Goal: Use online tool/utility: Utilize a website feature to perform a specific function

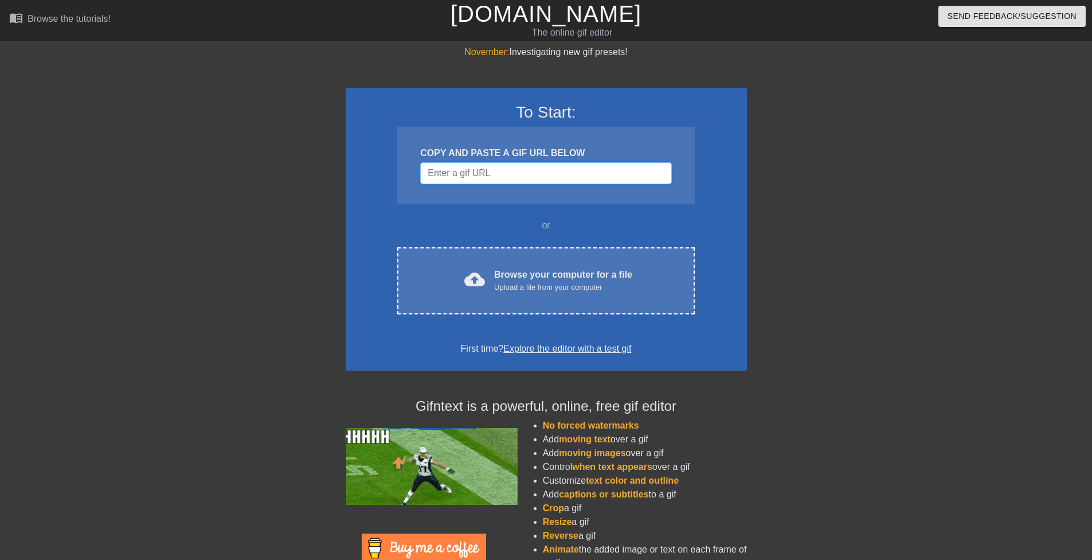
click at [488, 178] on input "Username" at bounding box center [545, 173] width 251 height 22
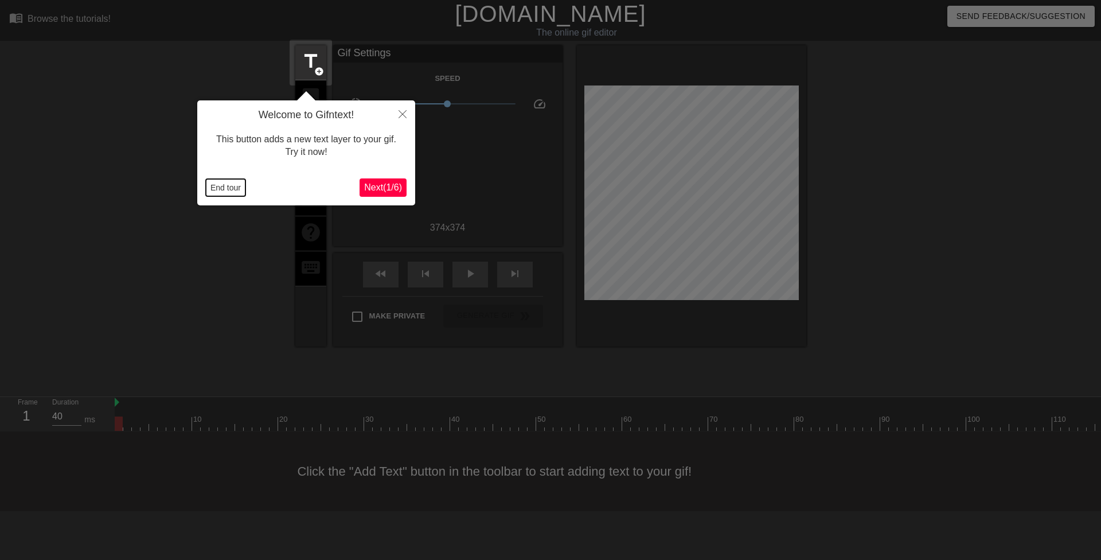
click at [216, 188] on button "End tour" at bounding box center [226, 187] width 40 height 17
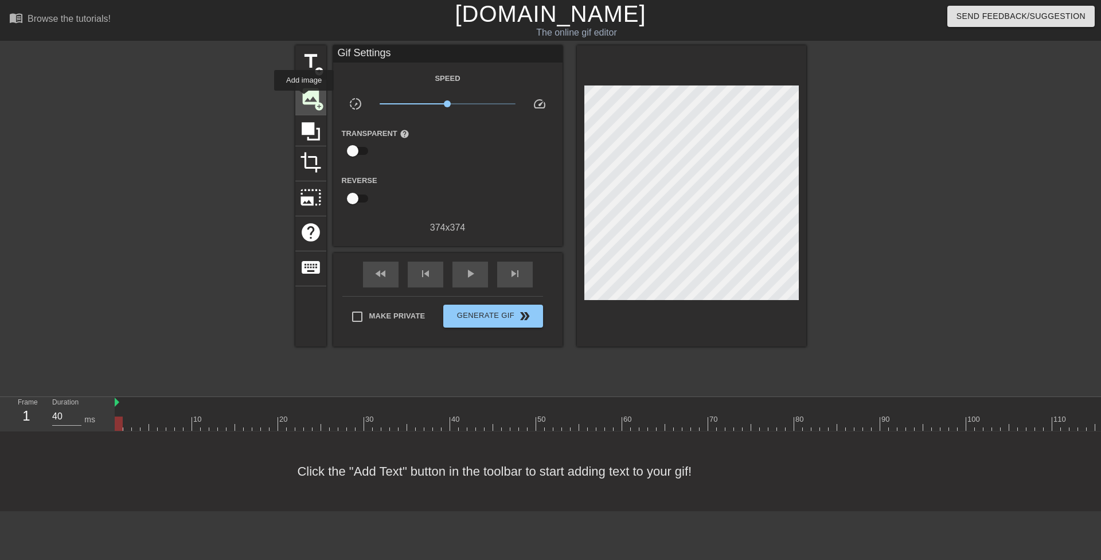
click at [304, 99] on span "image" at bounding box center [311, 96] width 22 height 22
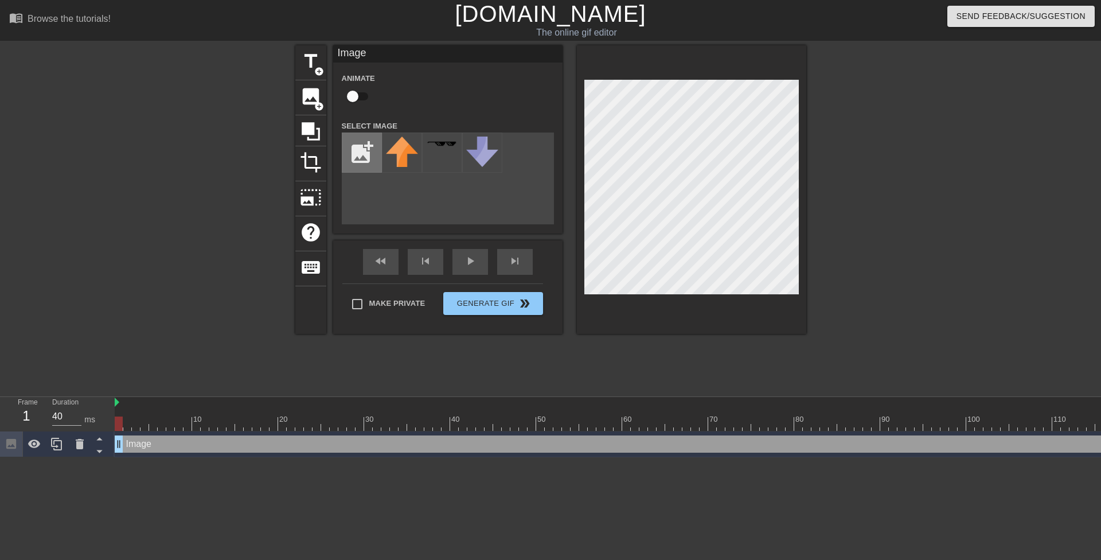
click at [357, 154] on input "file" at bounding box center [361, 152] width 39 height 39
type input "C:\fakepath\Eq7EH2i.png"
click at [401, 145] on img at bounding box center [402, 156] width 32 height 41
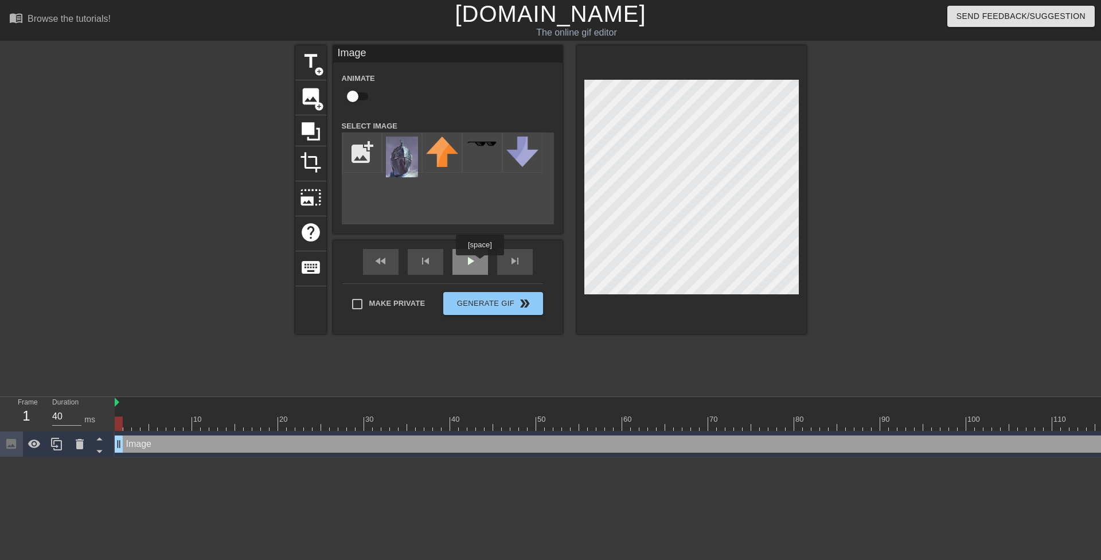
click at [479, 263] on div "play_arrow" at bounding box center [470, 262] width 36 height 26
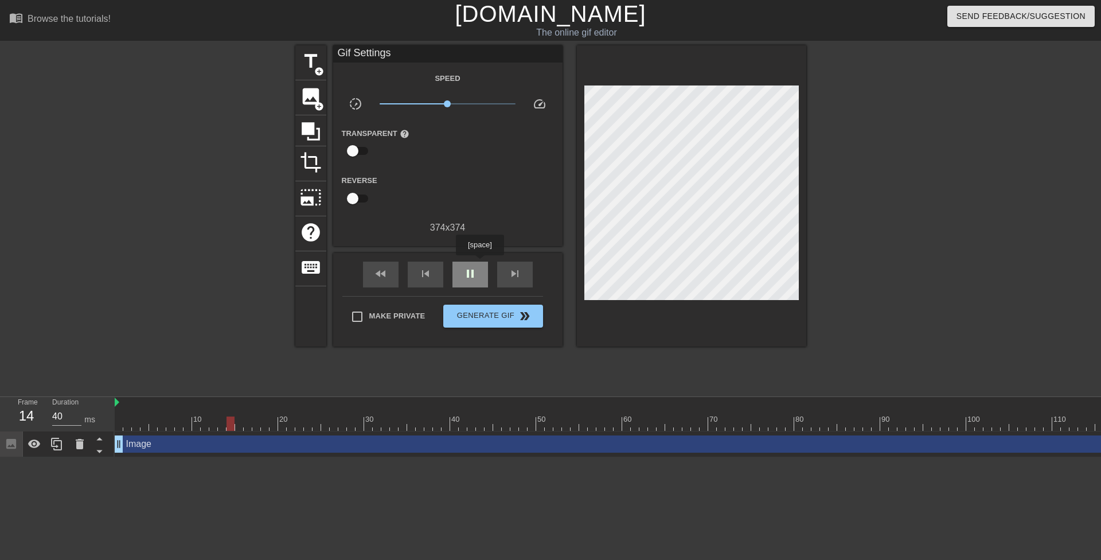
click at [479, 263] on div "pause" at bounding box center [470, 274] width 36 height 26
drag, startPoint x: 276, startPoint y: 429, endPoint x: 98, endPoint y: 426, distance: 177.8
click at [98, 426] on div "Frame 1 Duration 40 ms 10 20 30 40 50 60 70 80 90 100 110 120 130 140 150" at bounding box center [550, 427] width 1101 height 60
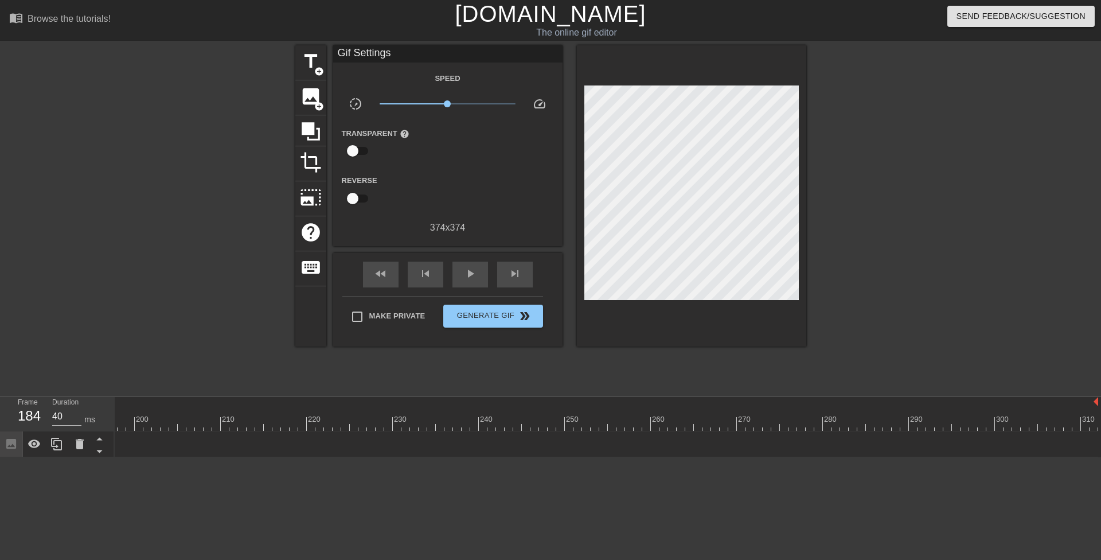
drag, startPoint x: 1094, startPoint y: 440, endPoint x: 0, endPoint y: 432, distance: 1094.5
click at [0, 432] on div "Frame 184 Duration 40 ms 10 20 30 40 50 60 70 80 90 100 110 120 130 140 150" at bounding box center [550, 427] width 1101 height 60
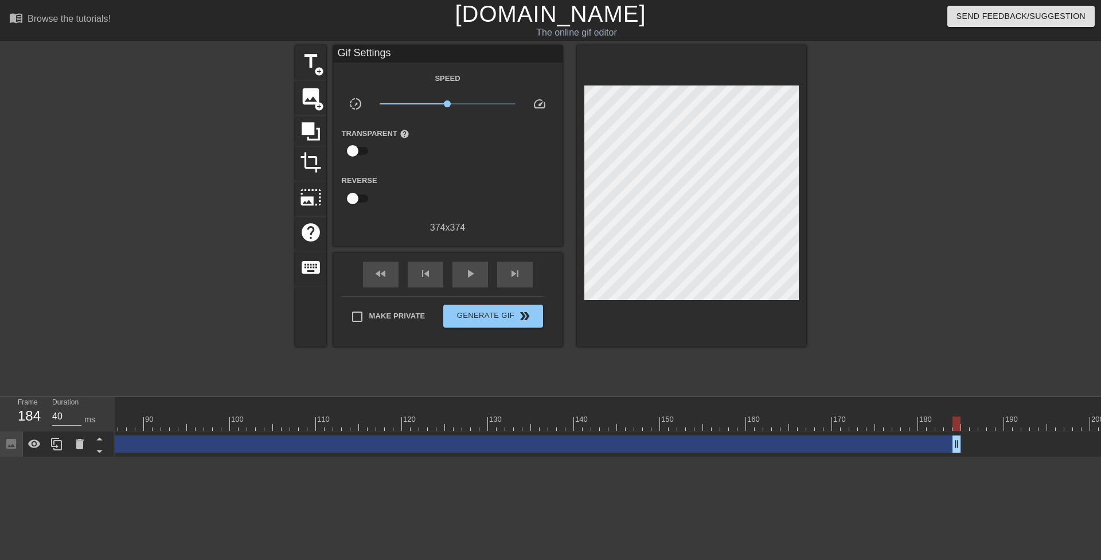
scroll to position [0, 722]
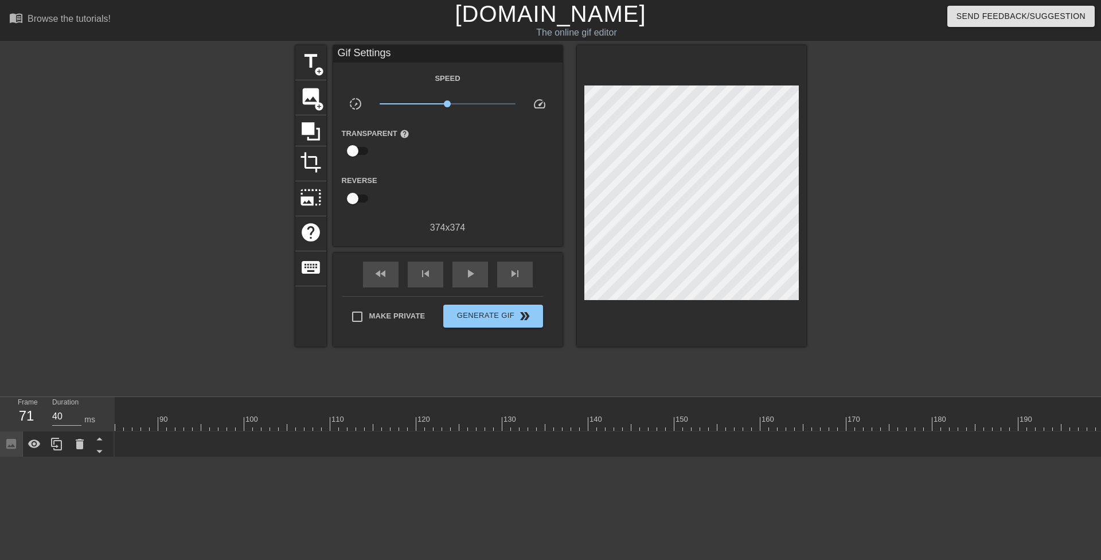
drag, startPoint x: 971, startPoint y: 448, endPoint x: 16, endPoint y: 414, distance: 955.2
click at [5, 414] on div "Frame 71 Duration 40 ms 10 20 30 40 50 60 70 80 90 100 110 120 130 140 150" at bounding box center [550, 427] width 1101 height 60
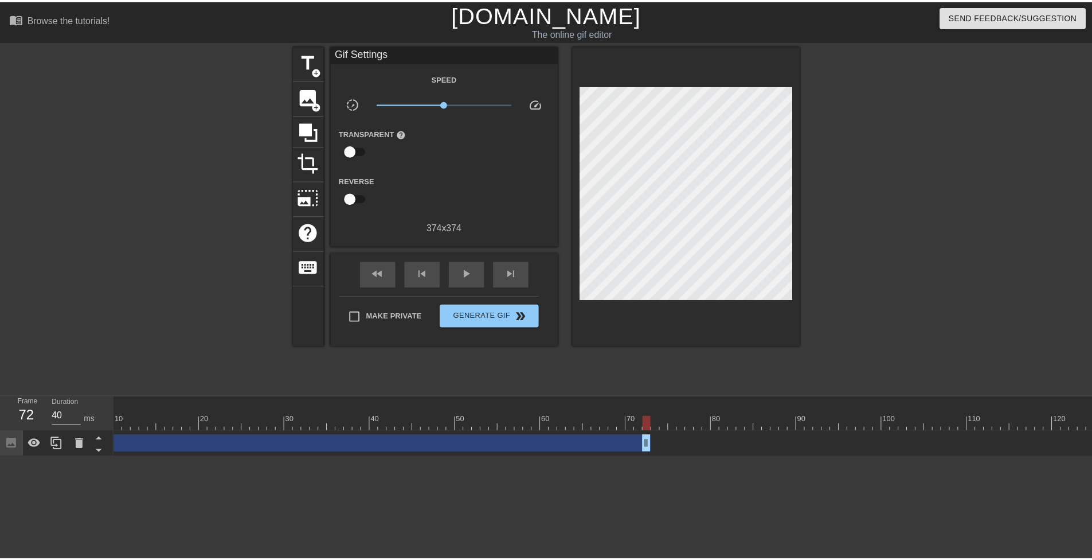
scroll to position [0, 0]
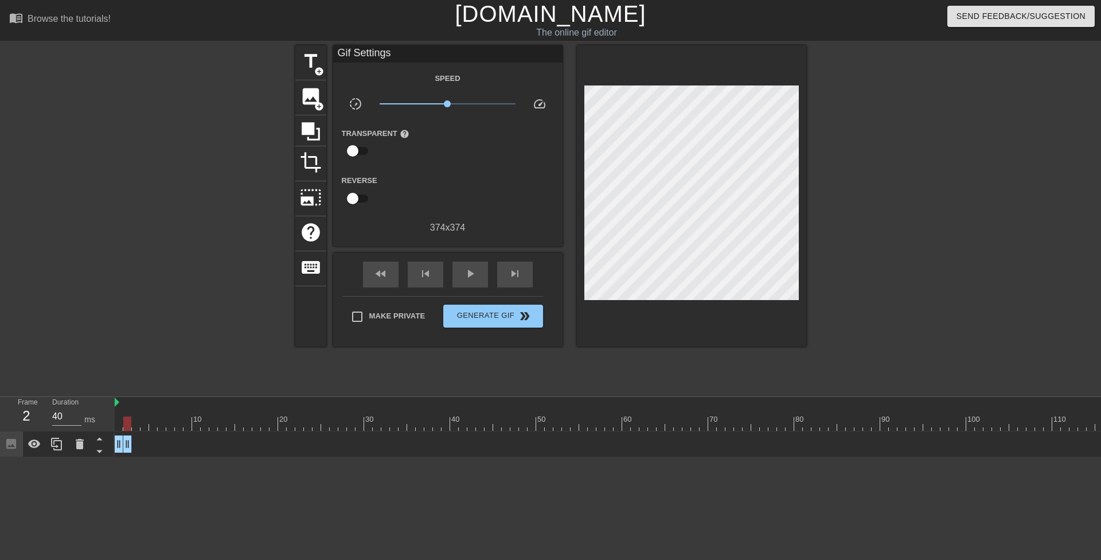
drag, startPoint x: 726, startPoint y: 446, endPoint x: 122, endPoint y: 439, distance: 603.8
drag, startPoint x: 125, startPoint y: 441, endPoint x: 224, endPoint y: 447, distance: 98.8
click at [60, 442] on icon at bounding box center [57, 444] width 14 height 14
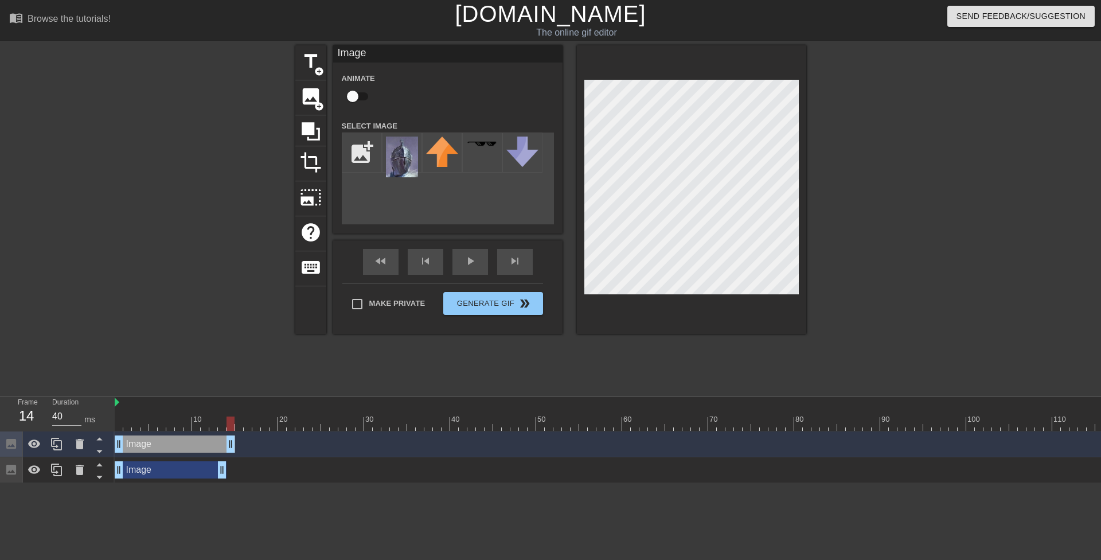
drag, startPoint x: 222, startPoint y: 441, endPoint x: 230, endPoint y: 441, distance: 8.0
drag, startPoint x: 120, startPoint y: 440, endPoint x: 525, endPoint y: 26, distance: 579.4
click at [318, 459] on div "Image drag_handle drag_handle Image drag_handle drag_handle" at bounding box center [608, 457] width 986 height 52
drag, startPoint x: 233, startPoint y: 444, endPoint x: 317, endPoint y: 444, distance: 83.7
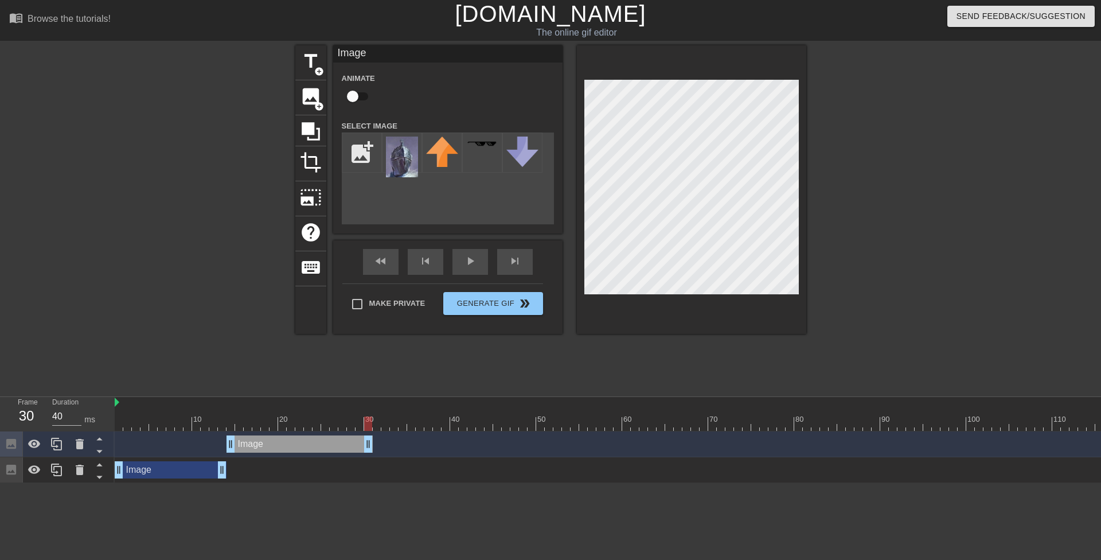
drag, startPoint x: 318, startPoint y: 441, endPoint x: 368, endPoint y: 444, distance: 49.4
click at [57, 443] on icon at bounding box center [57, 444] width 14 height 14
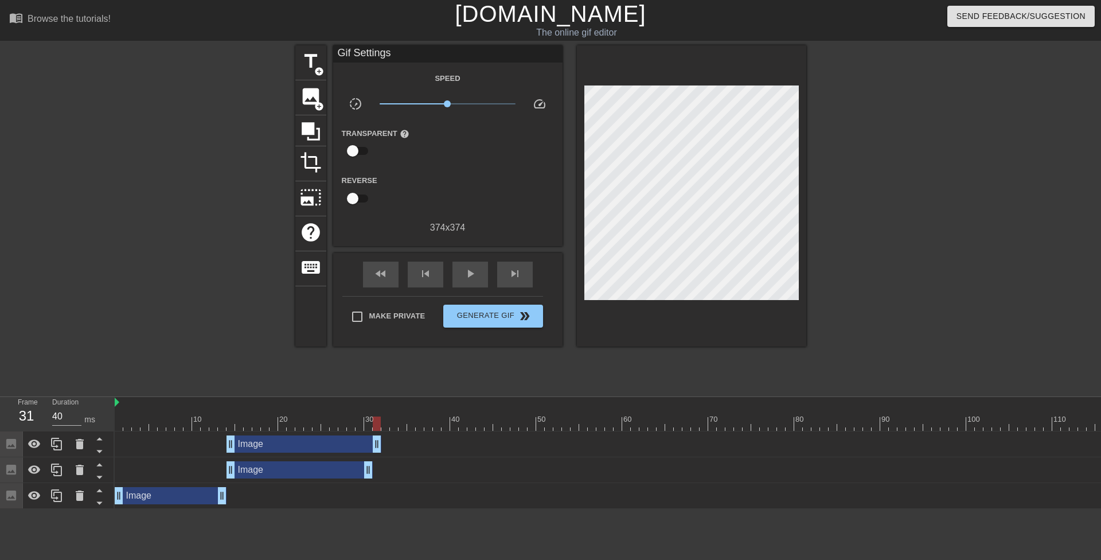
drag, startPoint x: 368, startPoint y: 441, endPoint x: 377, endPoint y: 441, distance: 9.8
drag, startPoint x: 232, startPoint y: 445, endPoint x: 408, endPoint y: 456, distance: 176.9
drag, startPoint x: 377, startPoint y: 444, endPoint x: 513, endPoint y: 446, distance: 135.3
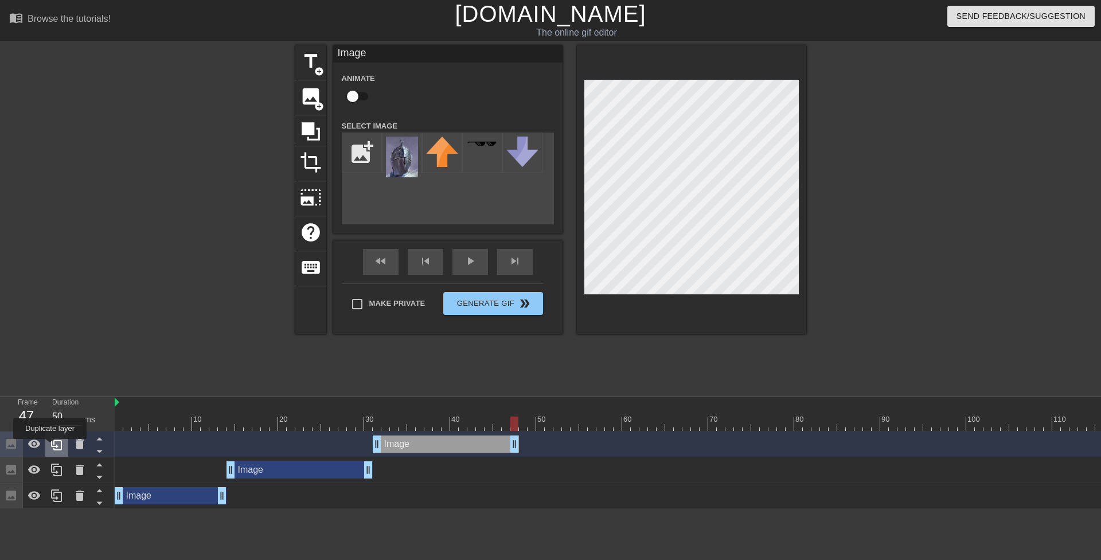
click at [53, 446] on icon at bounding box center [56, 443] width 11 height 13
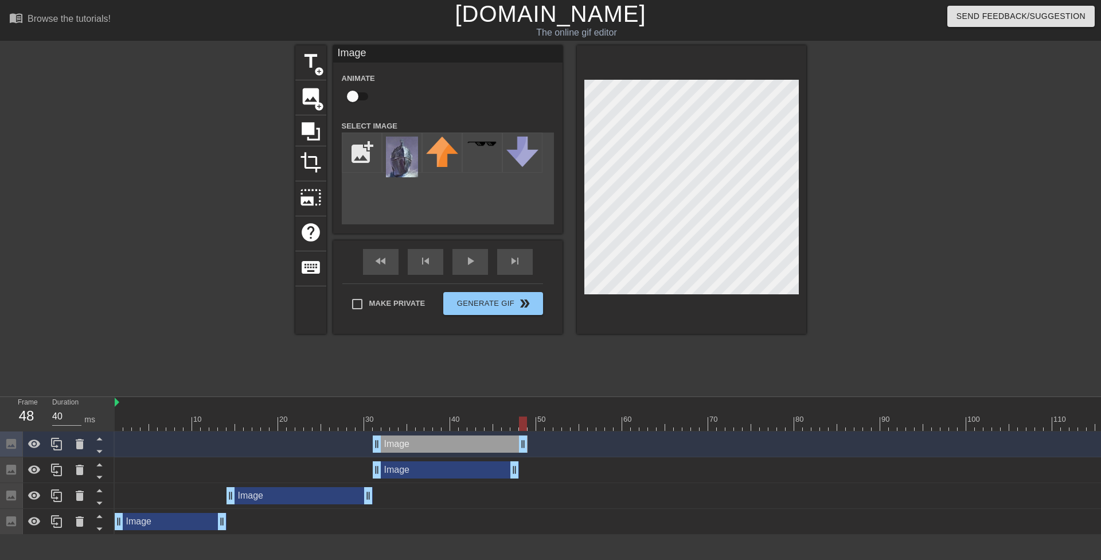
drag, startPoint x: 514, startPoint y: 445, endPoint x: 522, endPoint y: 445, distance: 8.6
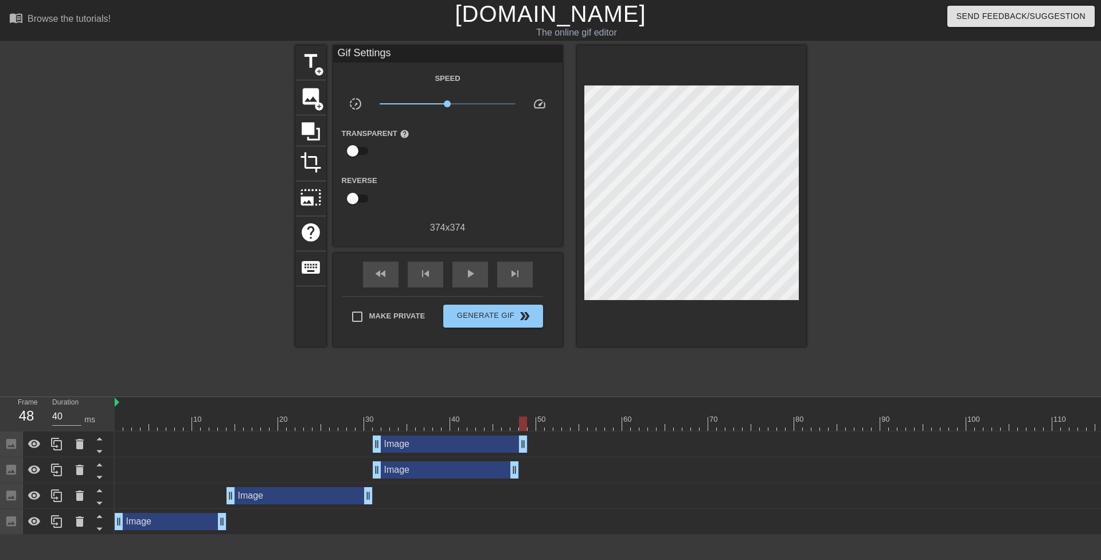
drag, startPoint x: 372, startPoint y: 444, endPoint x: 387, endPoint y: 445, distance: 15.0
drag, startPoint x: 378, startPoint y: 441, endPoint x: 573, endPoint y: 451, distance: 195.2
drag, startPoint x: 523, startPoint y: 438, endPoint x: 628, endPoint y: 439, distance: 105.5
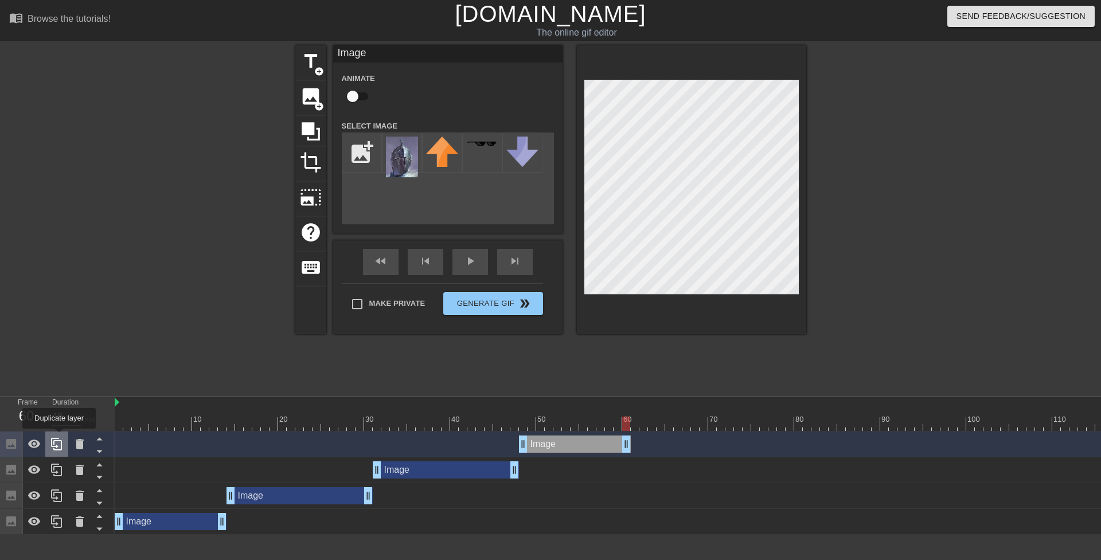
click at [58, 437] on div at bounding box center [56, 443] width 23 height 25
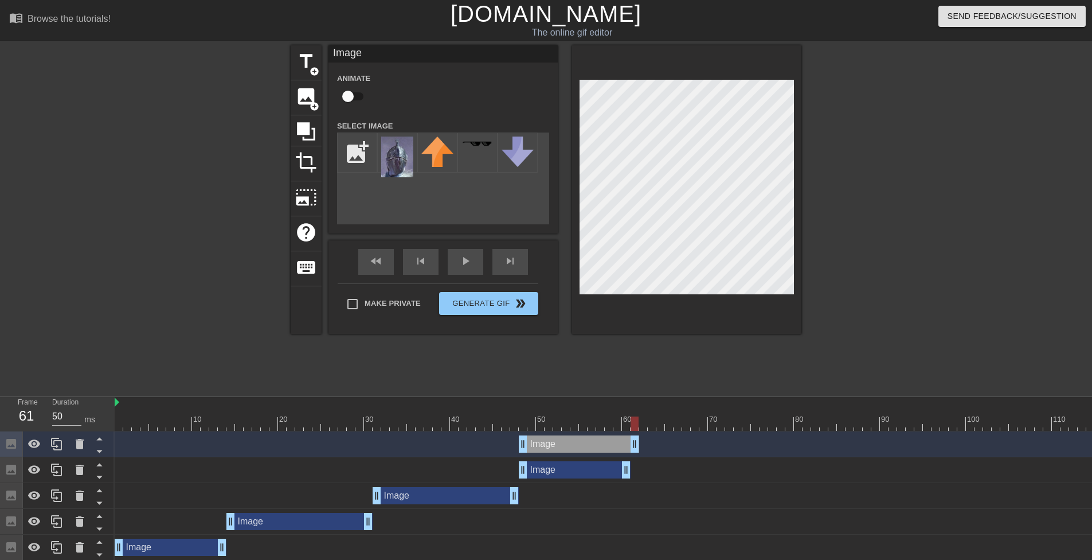
drag, startPoint x: 628, startPoint y: 445, endPoint x: 635, endPoint y: 447, distance: 7.1
drag, startPoint x: 523, startPoint y: 444, endPoint x: 648, endPoint y: 454, distance: 125.3
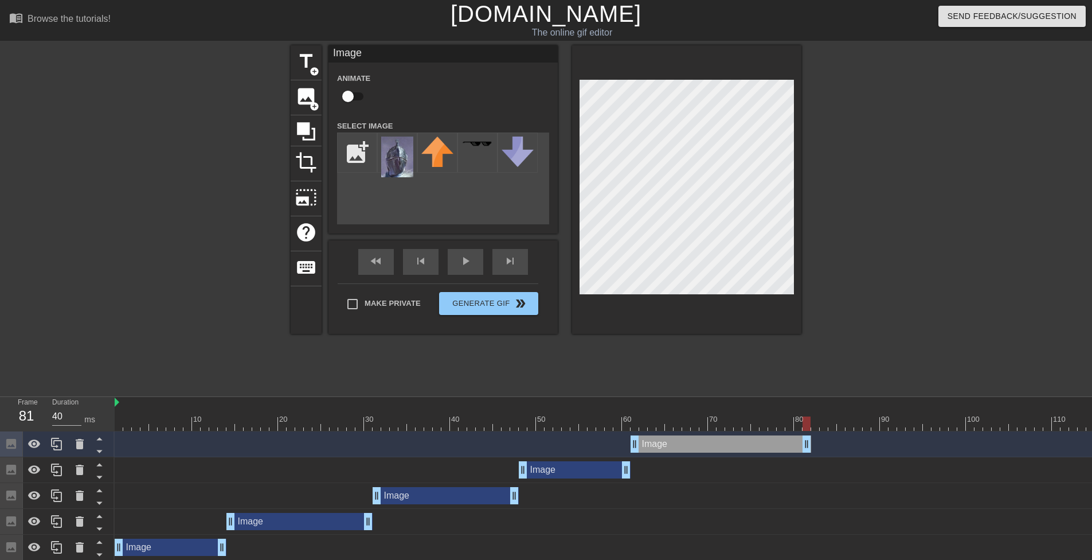
drag, startPoint x: 634, startPoint y: 444, endPoint x: 802, endPoint y: 452, distance: 168.8
click at [63, 441] on icon at bounding box center [57, 444] width 14 height 14
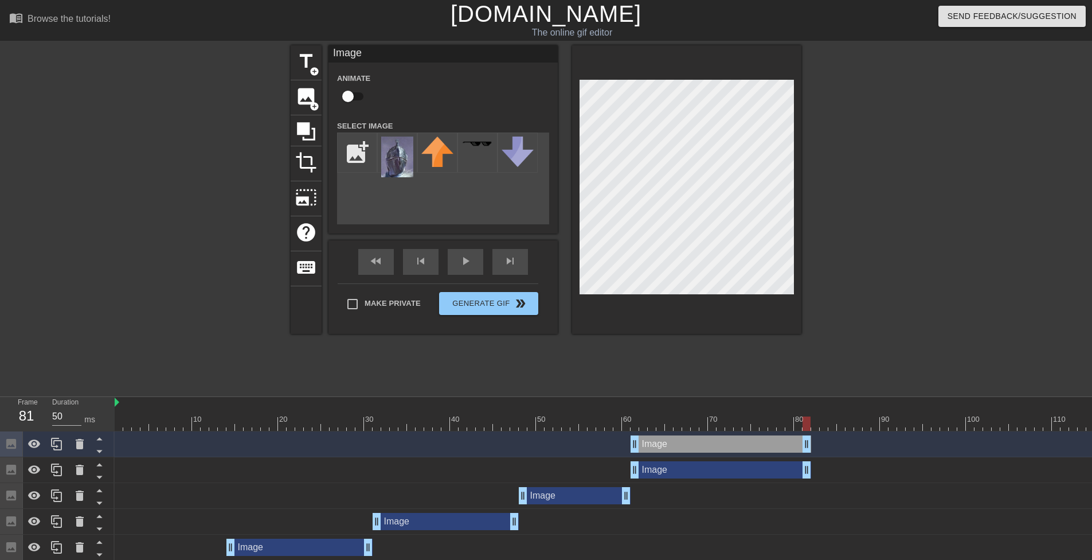
drag, startPoint x: 810, startPoint y: 441, endPoint x: 823, endPoint y: 444, distance: 13.6
drag, startPoint x: 633, startPoint y: 444, endPoint x: 810, endPoint y: 455, distance: 177.5
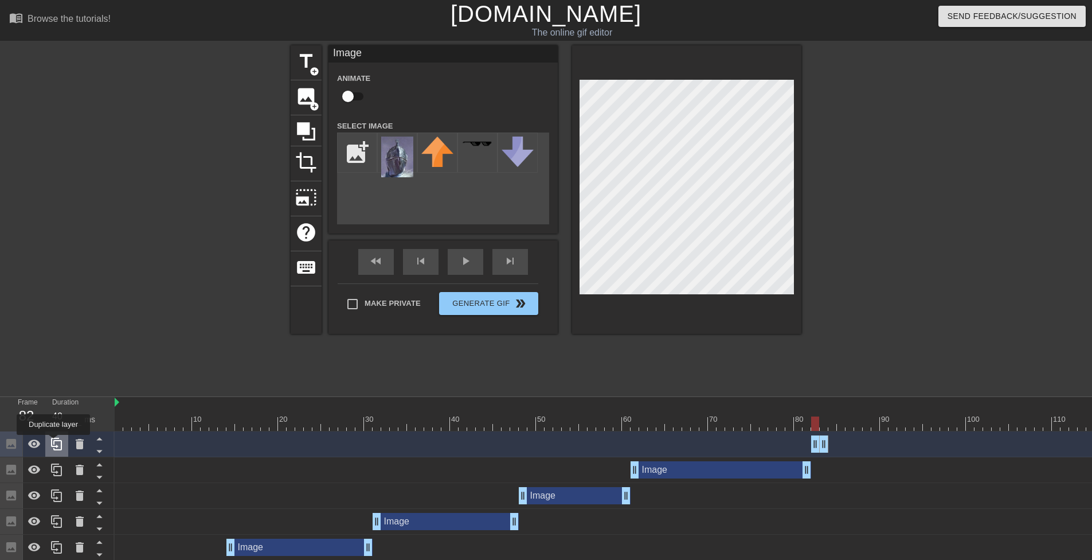
click at [53, 443] on icon at bounding box center [57, 444] width 14 height 14
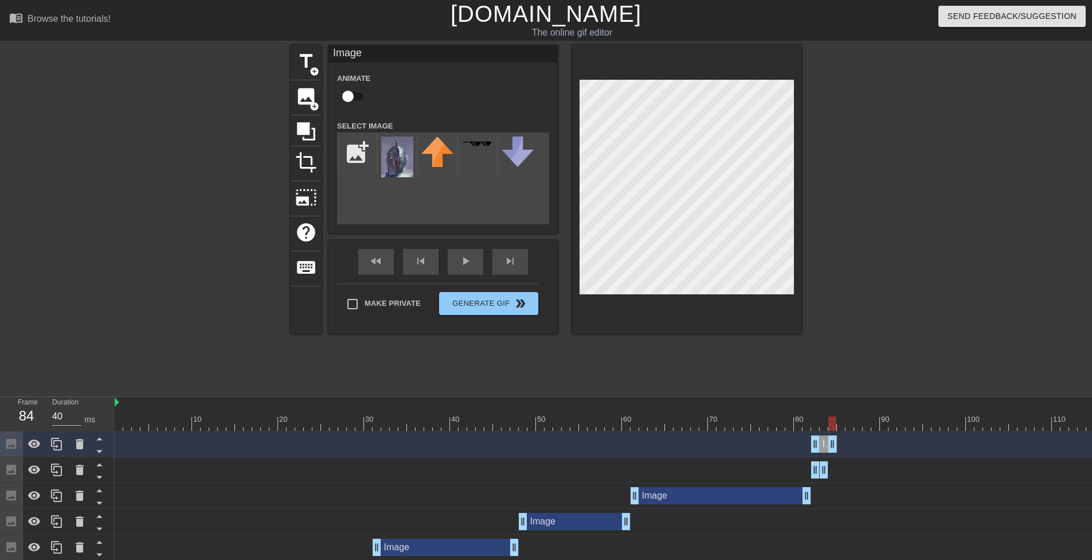
drag, startPoint x: 826, startPoint y: 441, endPoint x: 836, endPoint y: 444, distance: 10.9
drag, startPoint x: 813, startPoint y: 442, endPoint x: 842, endPoint y: 447, distance: 29.6
drag, startPoint x: 834, startPoint y: 444, endPoint x: 961, endPoint y: 447, distance: 126.7
click at [54, 435] on div at bounding box center [56, 443] width 23 height 25
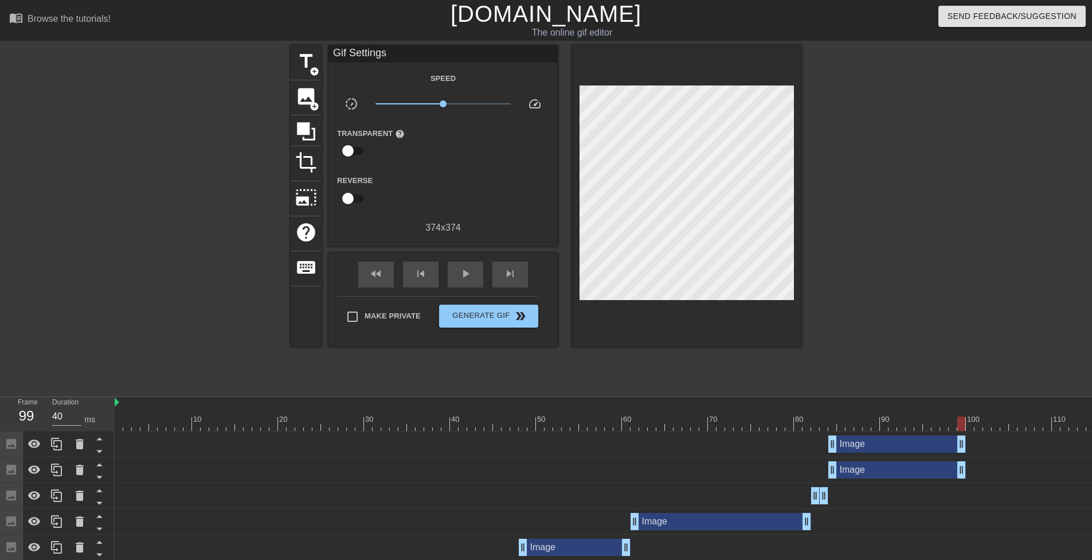
scroll to position [0, 9]
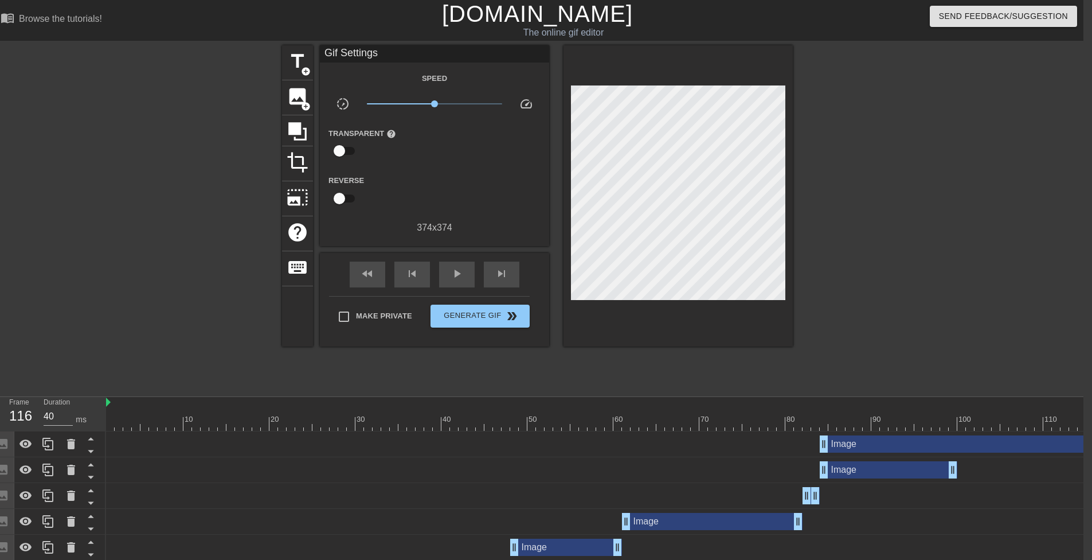
drag, startPoint x: 955, startPoint y: 445, endPoint x: 1100, endPoint y: 451, distance: 145.1
click at [1084, 451] on html "menu_book Browse the tutorials! [DOMAIN_NAME] The online gif editor Send Feedba…" at bounding box center [537, 319] width 1092 height 638
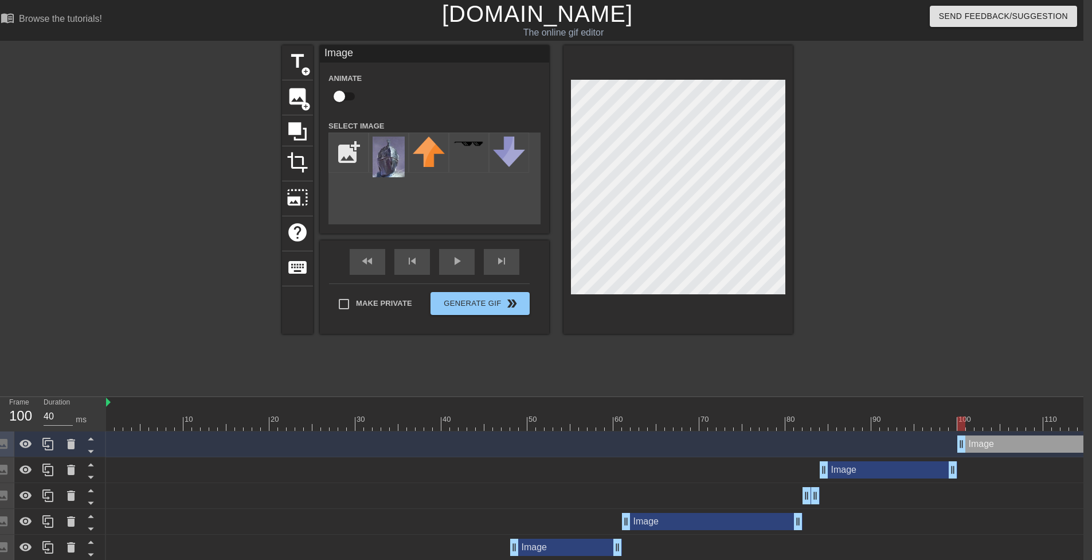
drag, startPoint x: 823, startPoint y: 441, endPoint x: 957, endPoint y: 455, distance: 134.8
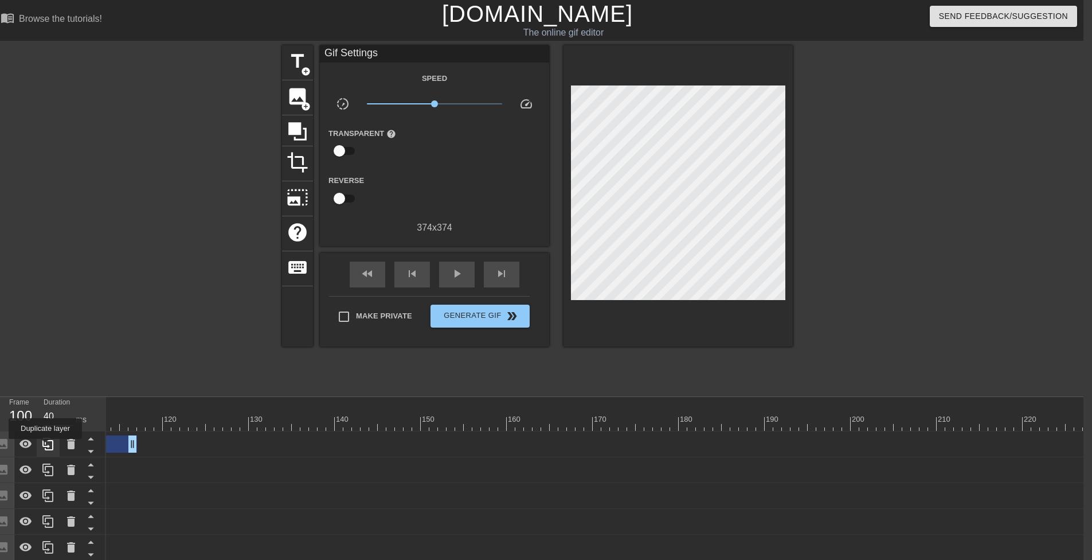
click at [45, 447] on icon at bounding box center [47, 443] width 11 height 13
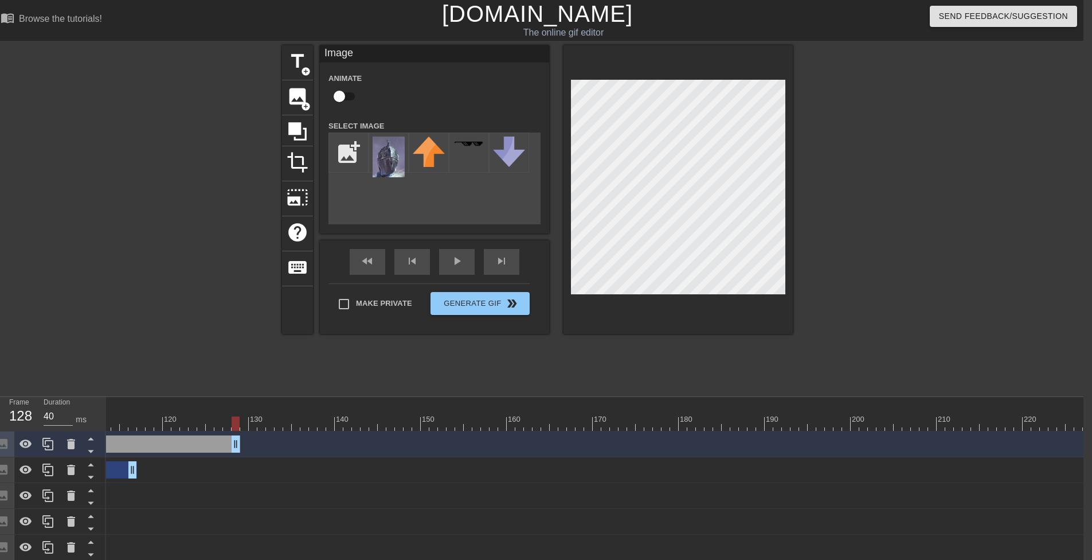
drag, startPoint x: 130, startPoint y: 445, endPoint x: 237, endPoint y: 451, distance: 107.4
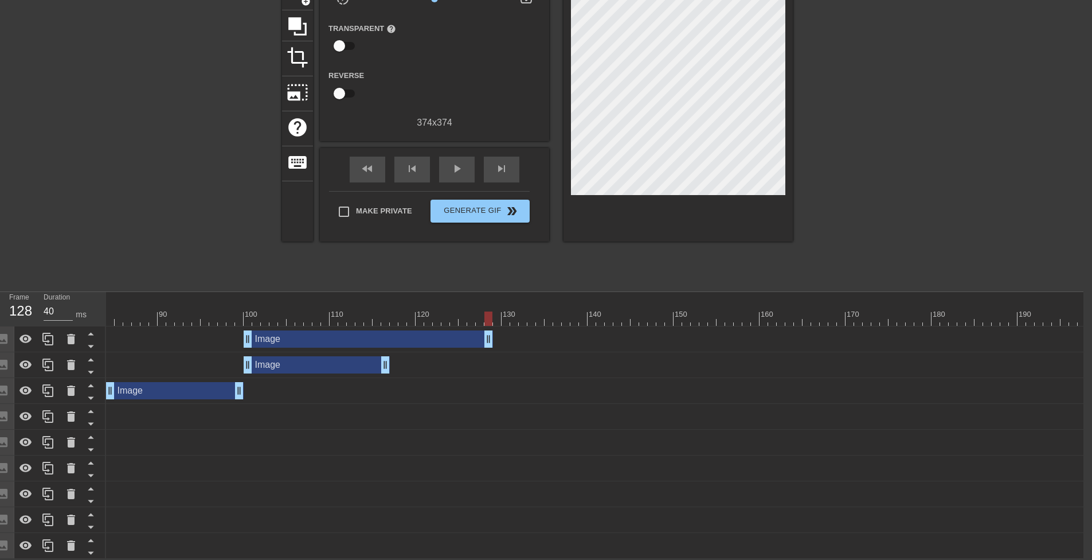
scroll to position [0, 650]
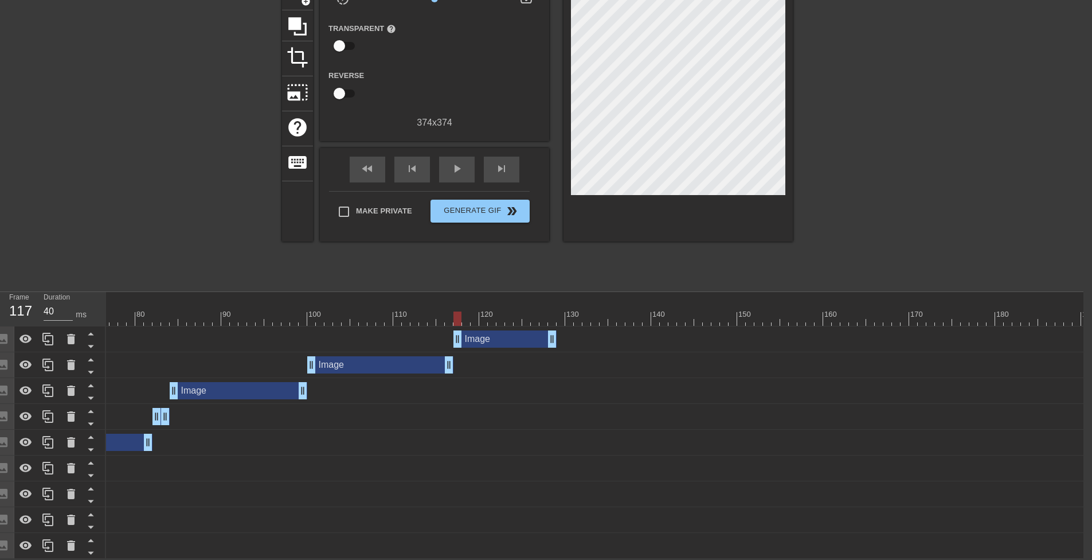
drag, startPoint x: 315, startPoint y: 331, endPoint x: 464, endPoint y: 341, distance: 149.4
click at [464, 341] on div "Image drag_handle drag_handle" at bounding box center [793, 339] width 2675 height 26
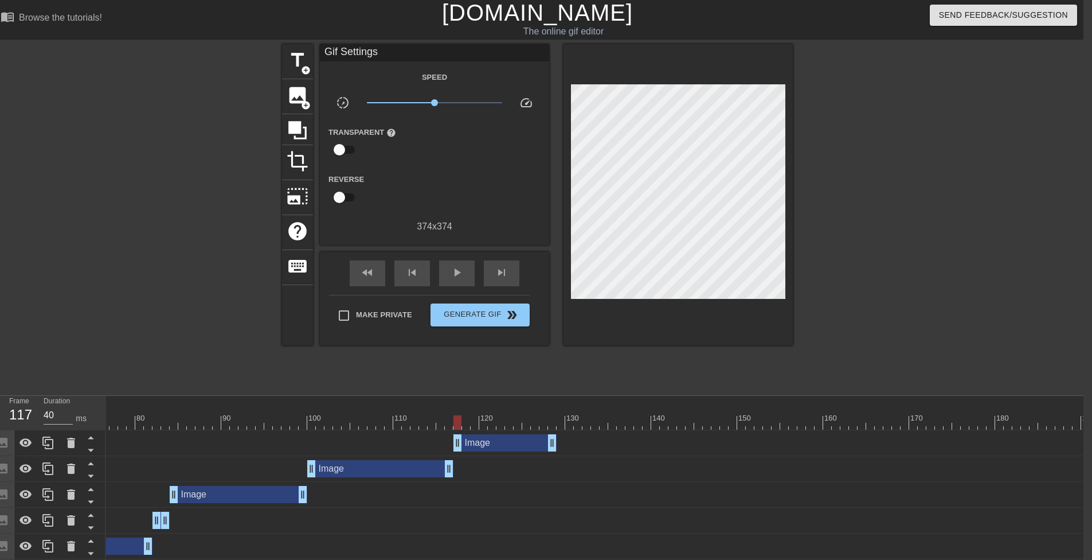
scroll to position [0, 9]
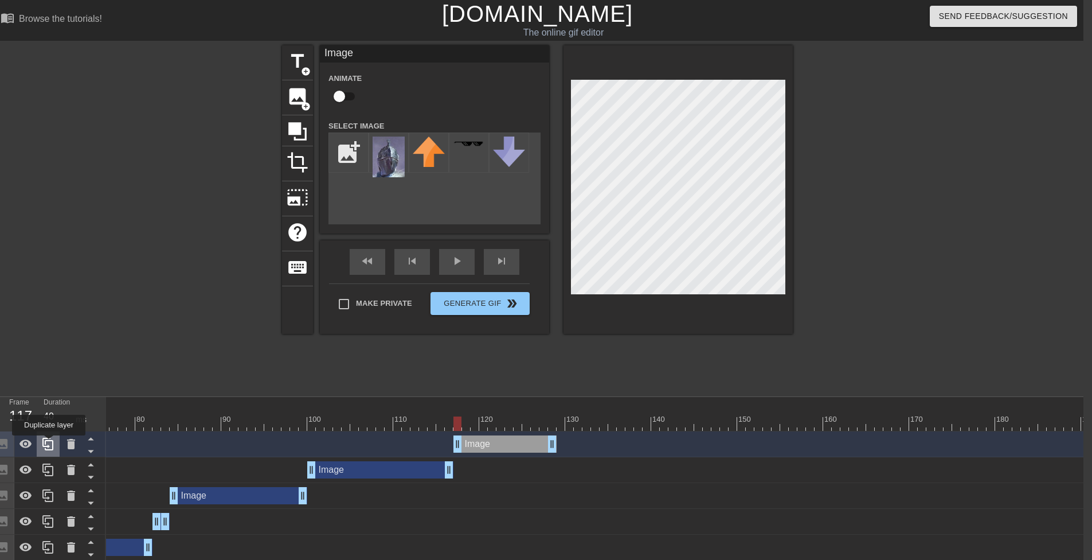
click at [49, 443] on icon at bounding box center [48, 444] width 14 height 14
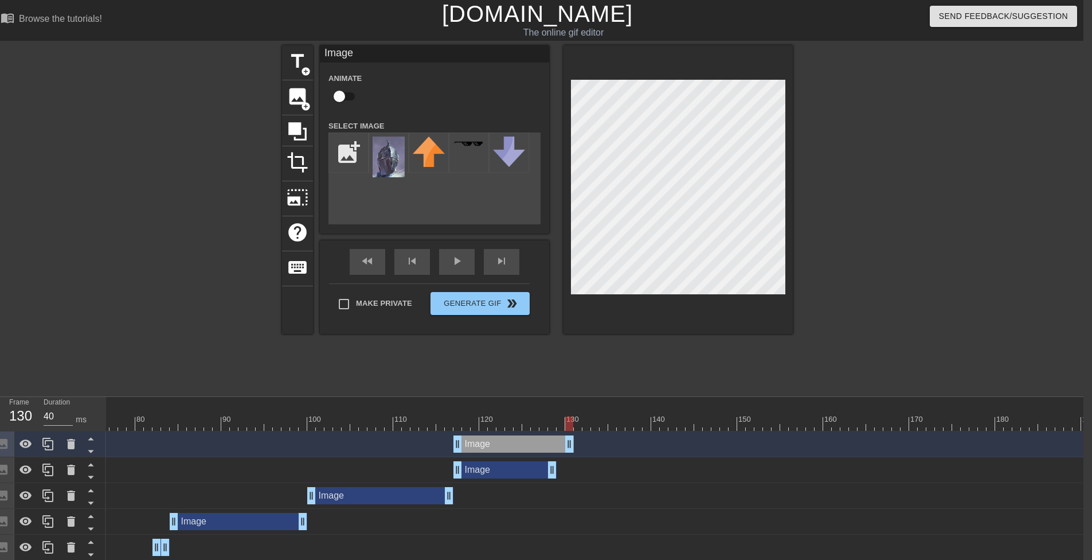
drag, startPoint x: 552, startPoint y: 445, endPoint x: 568, endPoint y: 445, distance: 16.1
drag, startPoint x: 552, startPoint y: 454, endPoint x: 560, endPoint y: 454, distance: 7.5
click at [560, 454] on div "Image drag_handle drag_handle" at bounding box center [793, 444] width 2675 height 26
drag, startPoint x: 573, startPoint y: 443, endPoint x: 635, endPoint y: 443, distance: 62.5
click at [635, 443] on div "Image drag_handle drag_handle" at bounding box center [793, 443] width 2675 height 17
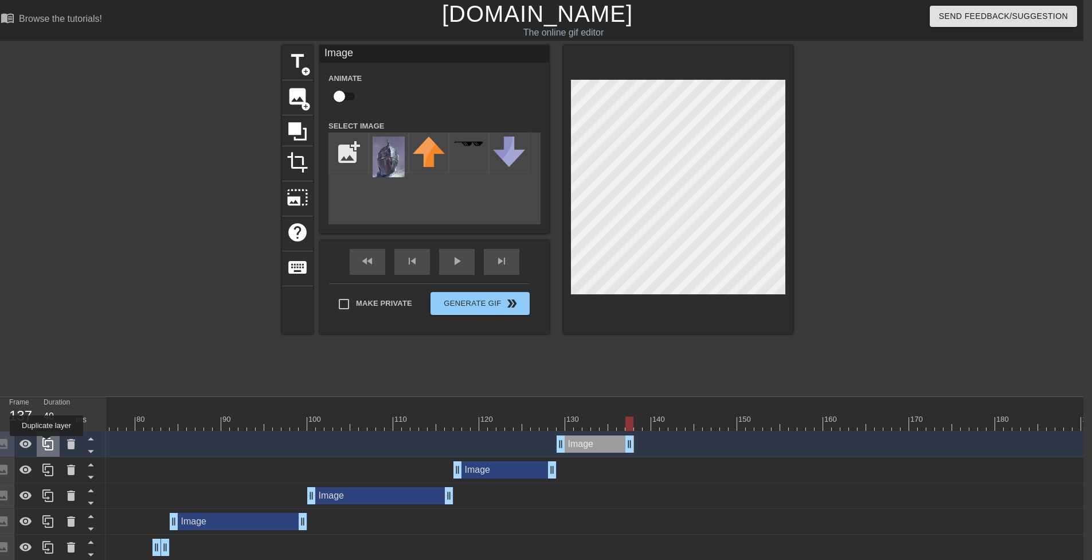
click at [46, 444] on icon at bounding box center [47, 443] width 11 height 13
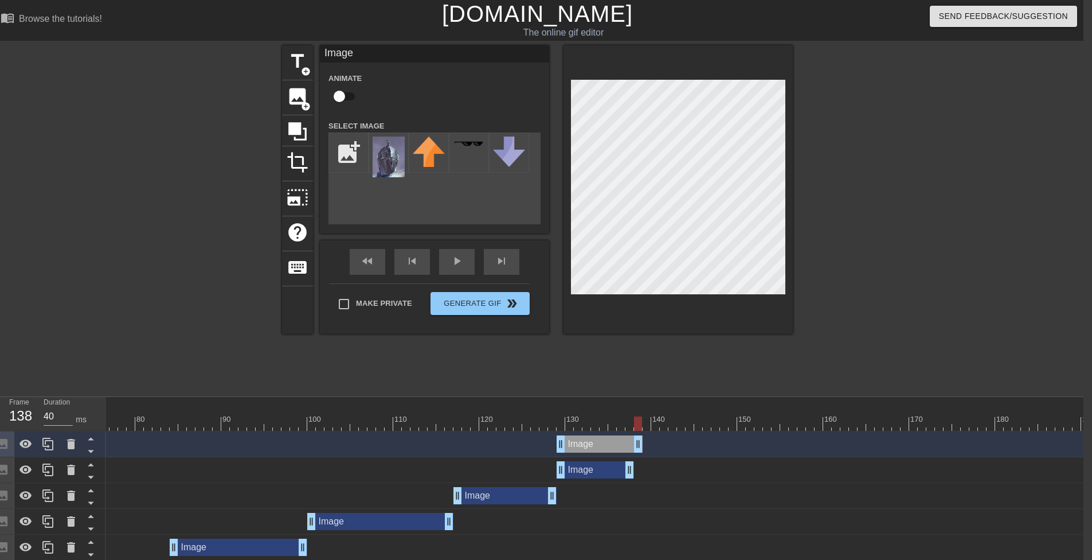
drag, startPoint x: 631, startPoint y: 443, endPoint x: 639, endPoint y: 448, distance: 9.2
drag, startPoint x: 561, startPoint y: 444, endPoint x: 654, endPoint y: 451, distance: 93.1
click at [641, 455] on div "Image drag_handle drag_handle" at bounding box center [793, 444] width 2675 height 26
drag, startPoint x: 640, startPoint y: 439, endPoint x: 772, endPoint y: 448, distance: 132.2
click at [772, 448] on div "Image drag_handle drag_handle" at bounding box center [793, 443] width 2675 height 17
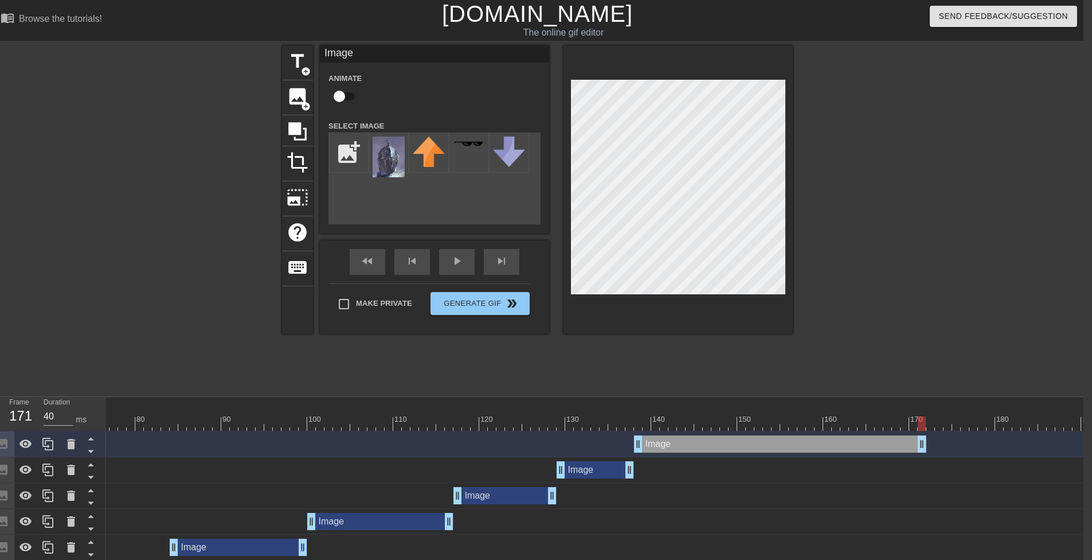
drag, startPoint x: 767, startPoint y: 443, endPoint x: 922, endPoint y: 449, distance: 156.1
click at [44, 448] on icon at bounding box center [48, 444] width 14 height 14
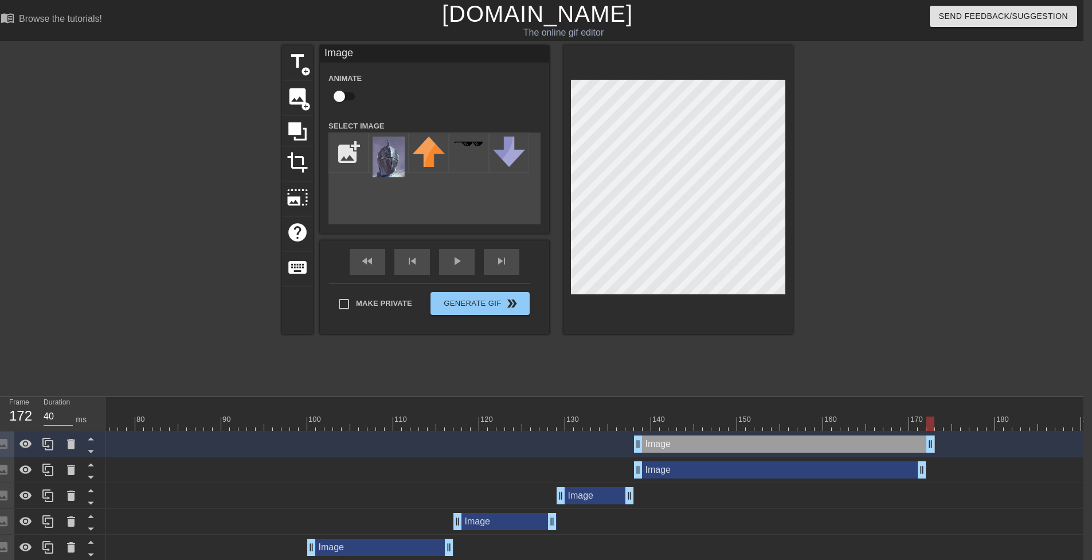
drag, startPoint x: 922, startPoint y: 445, endPoint x: 930, endPoint y: 445, distance: 8.0
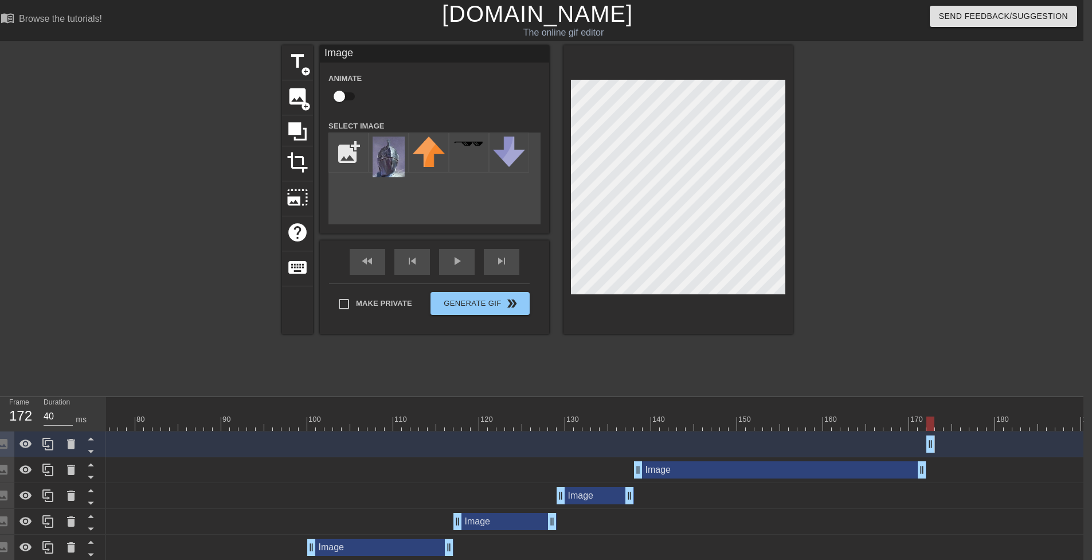
drag, startPoint x: 636, startPoint y: 443, endPoint x: 1062, endPoint y: 475, distance: 427.7
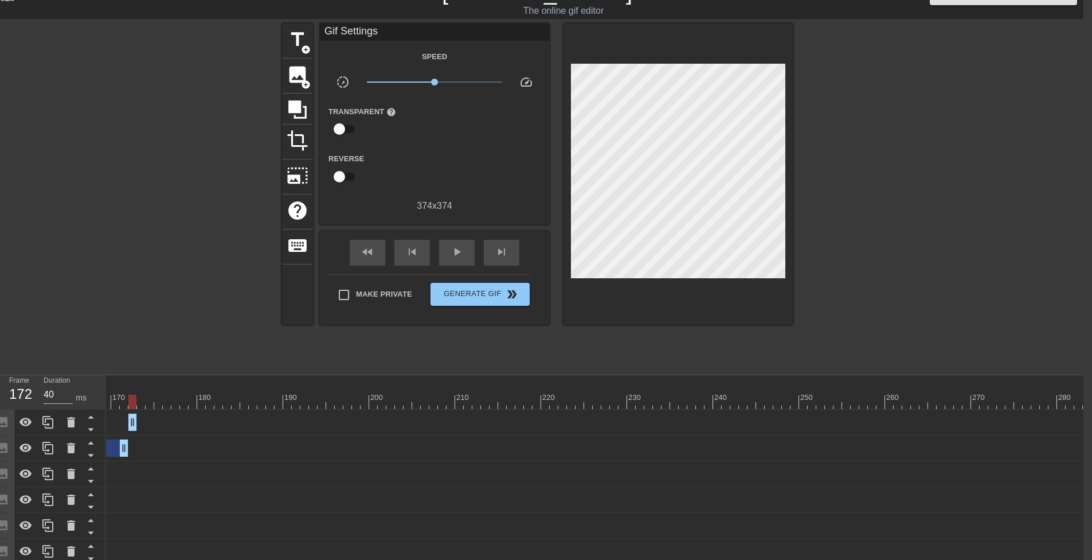
scroll to position [18, 9]
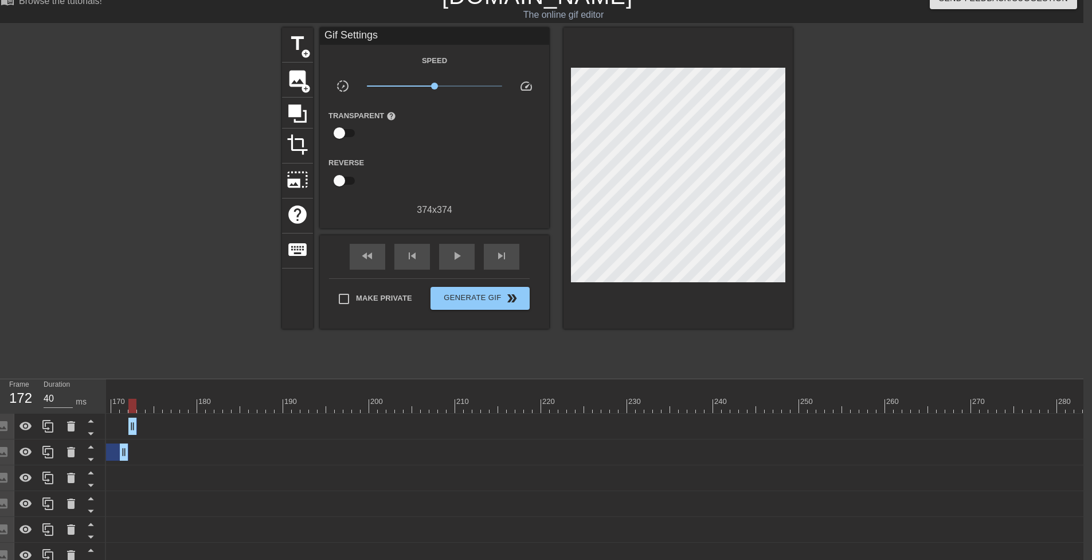
drag, startPoint x: 132, startPoint y: 423, endPoint x: 197, endPoint y: 424, distance: 64.8
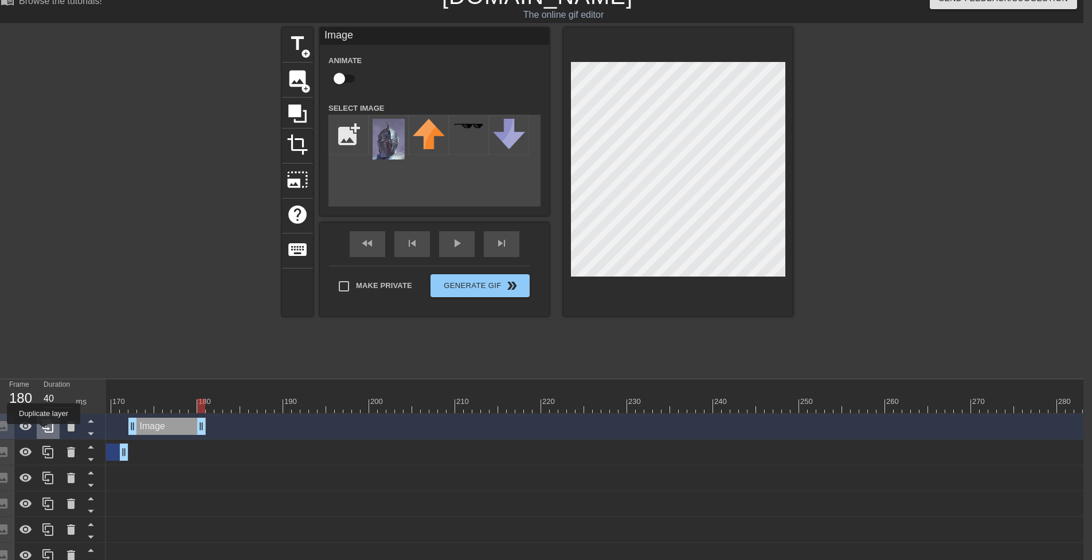
click at [44, 432] on icon at bounding box center [48, 426] width 14 height 14
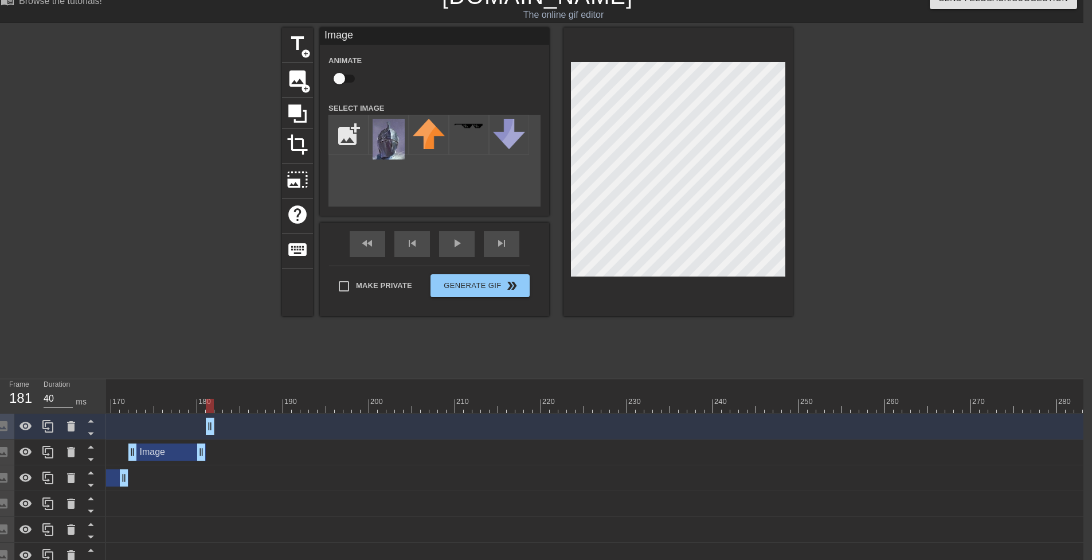
drag, startPoint x: 131, startPoint y: 424, endPoint x: 210, endPoint y: 432, distance: 80.1
drag, startPoint x: 211, startPoint y: 425, endPoint x: 291, endPoint y: 428, distance: 79.7
click at [45, 427] on icon at bounding box center [48, 426] width 14 height 14
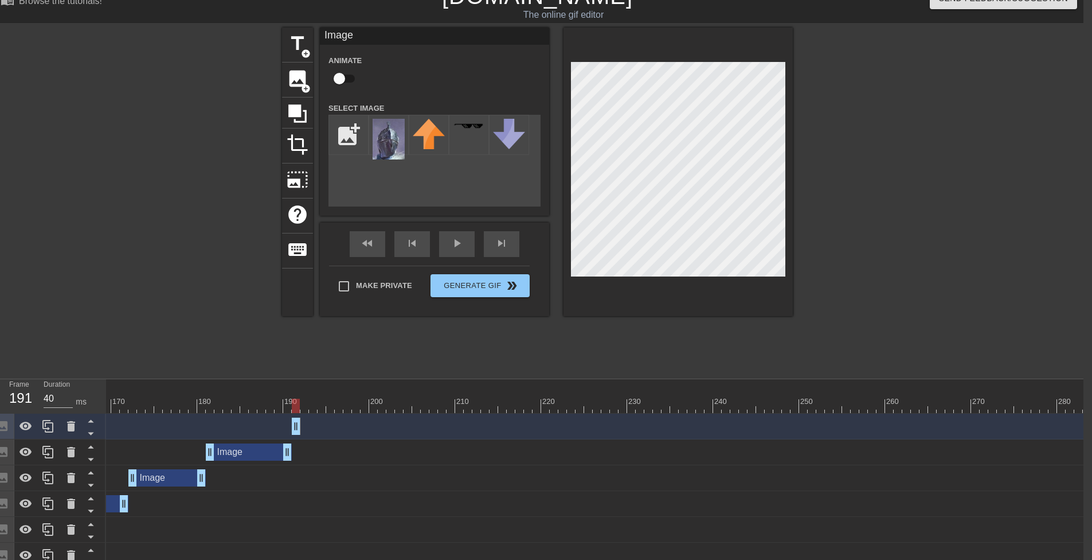
drag, startPoint x: 207, startPoint y: 427, endPoint x: 308, endPoint y: 438, distance: 101.5
drag, startPoint x: 297, startPoint y: 425, endPoint x: 455, endPoint y: 423, distance: 158.3
click at [44, 423] on icon at bounding box center [47, 426] width 11 height 13
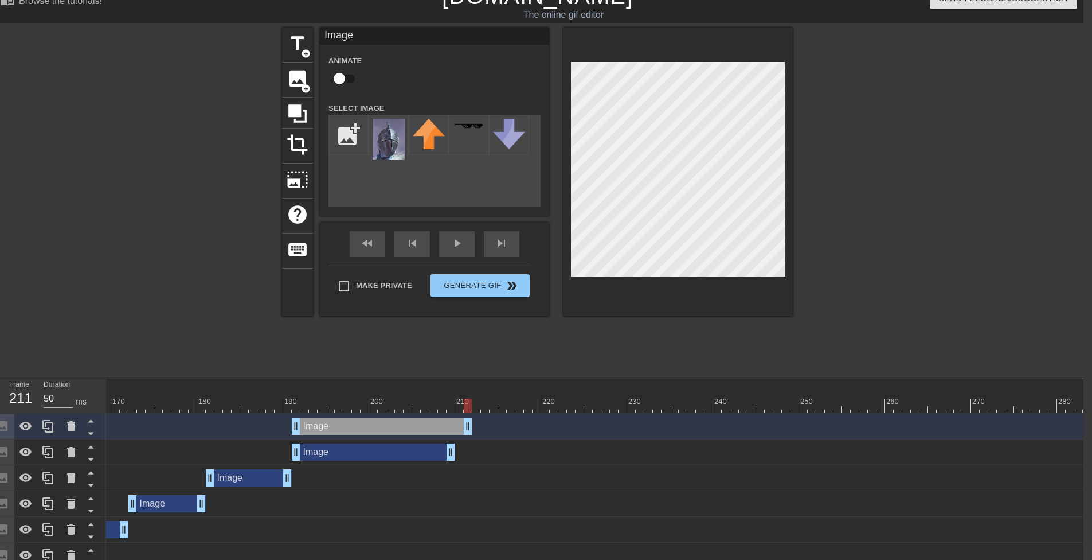
drag, startPoint x: 451, startPoint y: 426, endPoint x: 466, endPoint y: 426, distance: 14.3
drag, startPoint x: 292, startPoint y: 420, endPoint x: 471, endPoint y: 441, distance: 179.5
drag, startPoint x: 468, startPoint y: 425, endPoint x: 520, endPoint y: 423, distance: 51.7
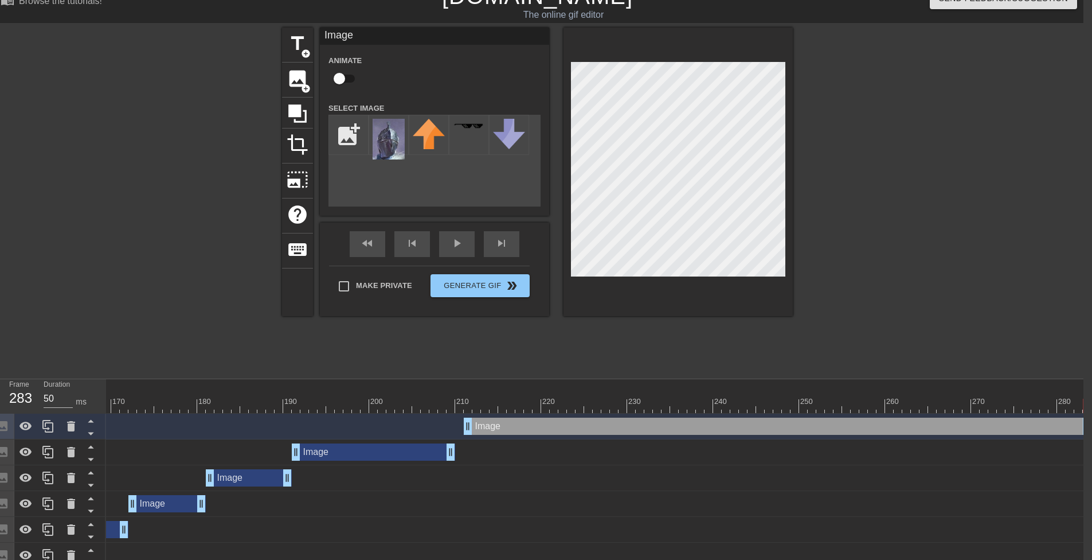
drag, startPoint x: 519, startPoint y: 422, endPoint x: 1084, endPoint y: 453, distance: 565.6
click at [47, 424] on icon at bounding box center [48, 426] width 14 height 14
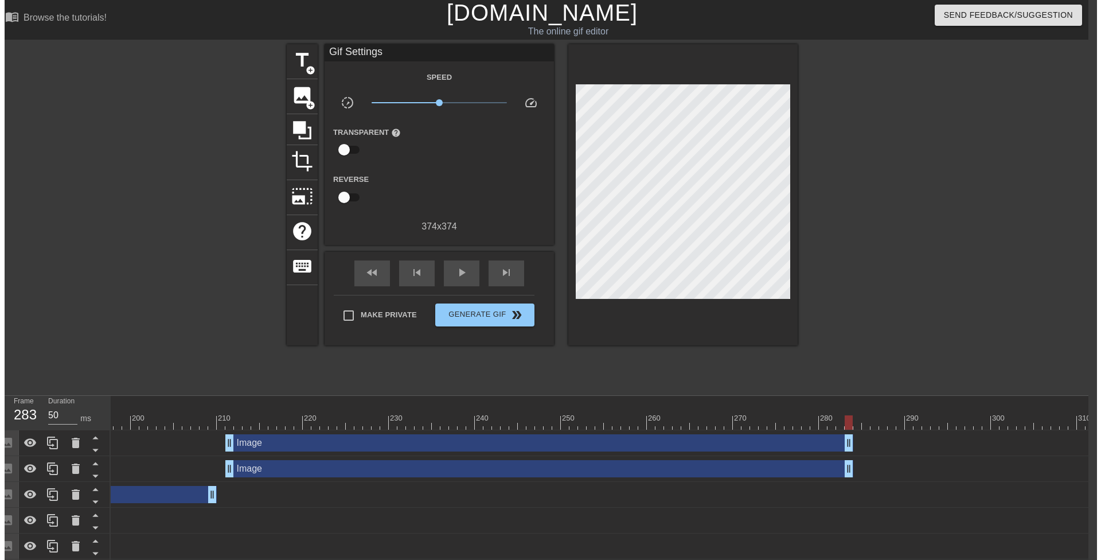
scroll to position [0, 9]
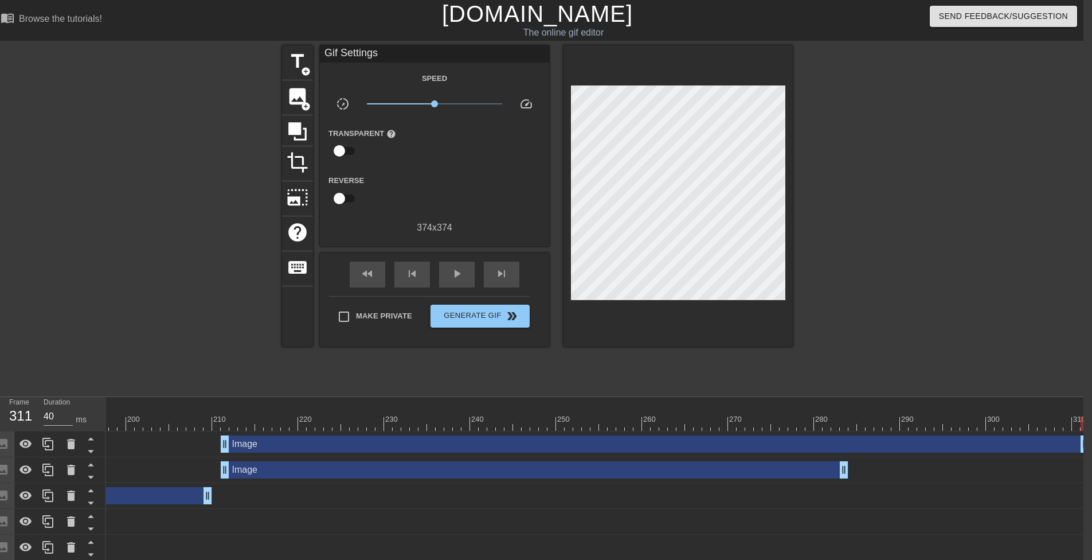
drag, startPoint x: 844, startPoint y: 444, endPoint x: 910, endPoint y: 406, distance: 76.3
click at [1084, 449] on html "menu_book Browse the tutorials! [DOMAIN_NAME] The online gif editor Send Feedba…" at bounding box center [537, 422] width 1092 height 844
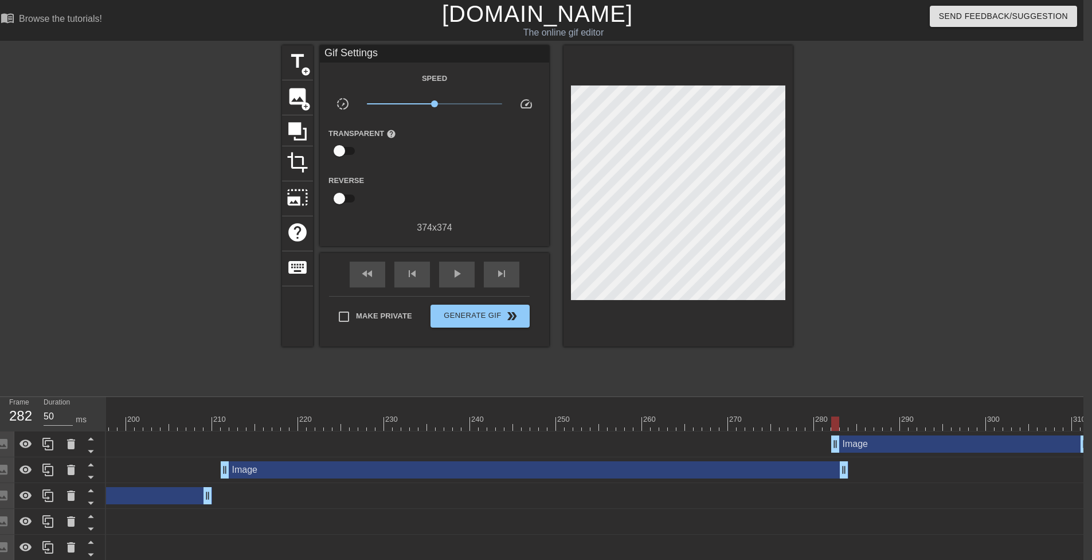
type input "40"
drag, startPoint x: 221, startPoint y: 439, endPoint x: 850, endPoint y: 436, distance: 628.4
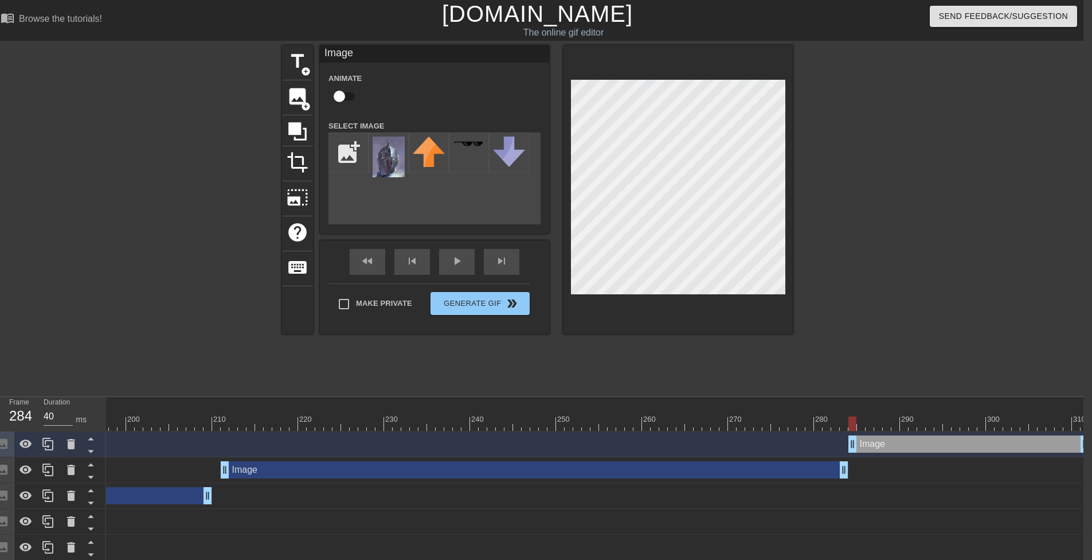
click at [350, 302] on div "Make Private Generate Gif double_arrow" at bounding box center [429, 305] width 201 height 45
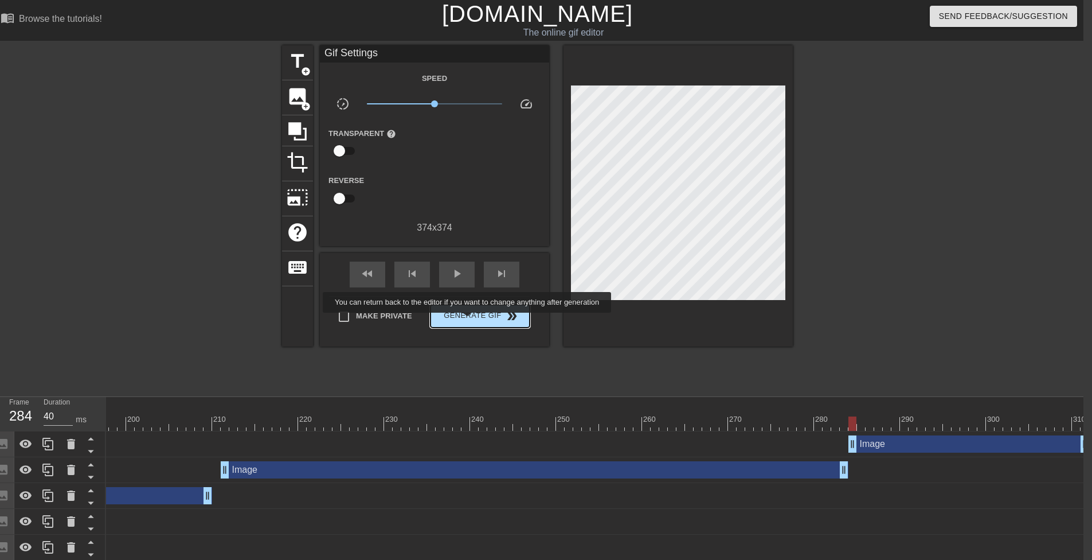
click at [468, 320] on span "Generate Gif double_arrow" at bounding box center [480, 316] width 90 height 14
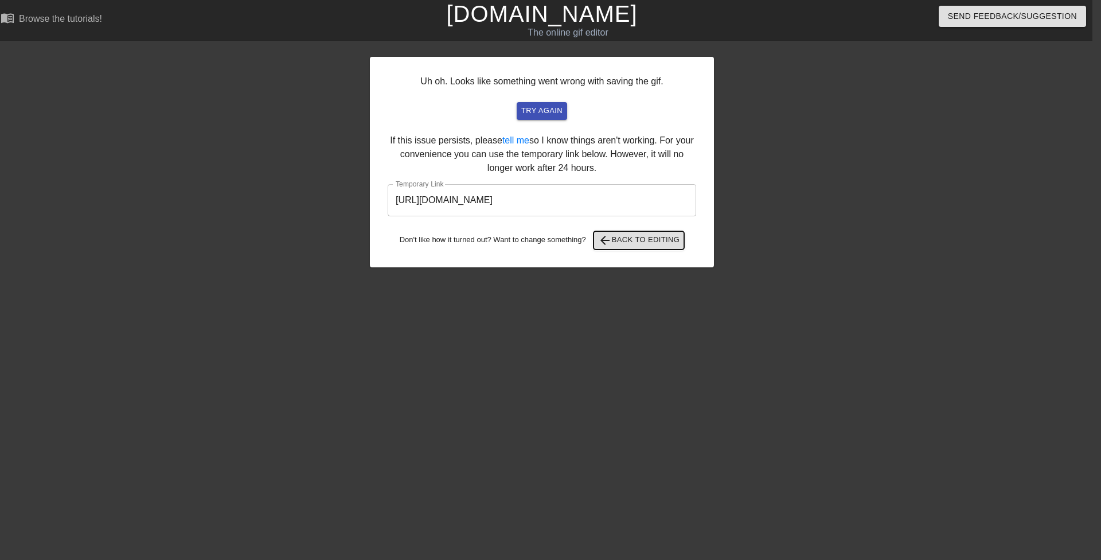
click at [651, 244] on span "arrow_back Back to Editing" at bounding box center [639, 240] width 82 height 14
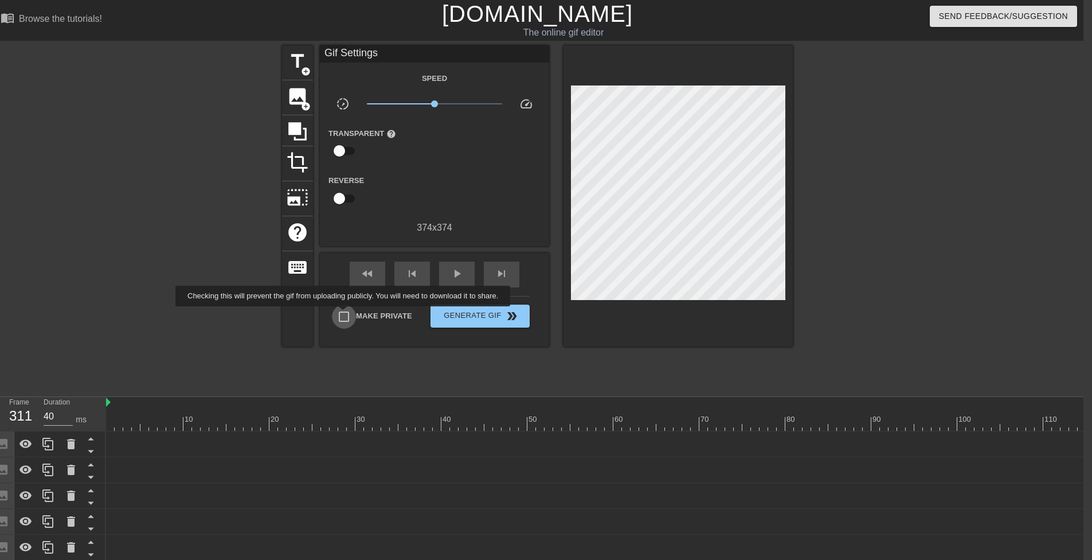
click at [345, 314] on input "Make Private" at bounding box center [344, 316] width 24 height 24
checkbox input "true"
click at [475, 315] on span "Generate Gif double_arrow" at bounding box center [480, 316] width 90 height 14
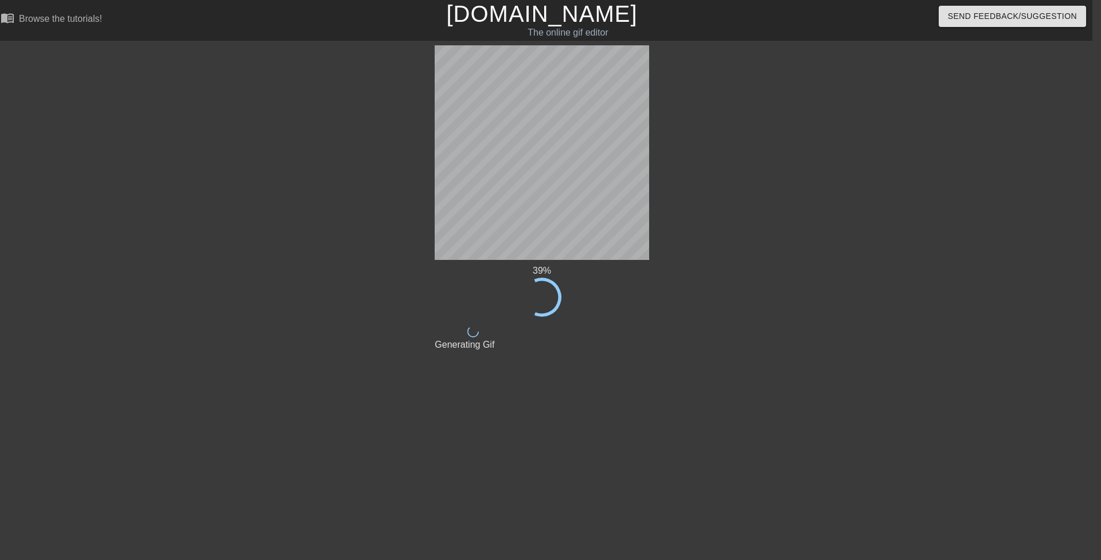
drag, startPoint x: 650, startPoint y: 71, endPoint x: 731, endPoint y: 17, distance: 97.5
click at [731, 17] on div "Send Feedback/Suggestion" at bounding box center [914, 20] width 373 height 40
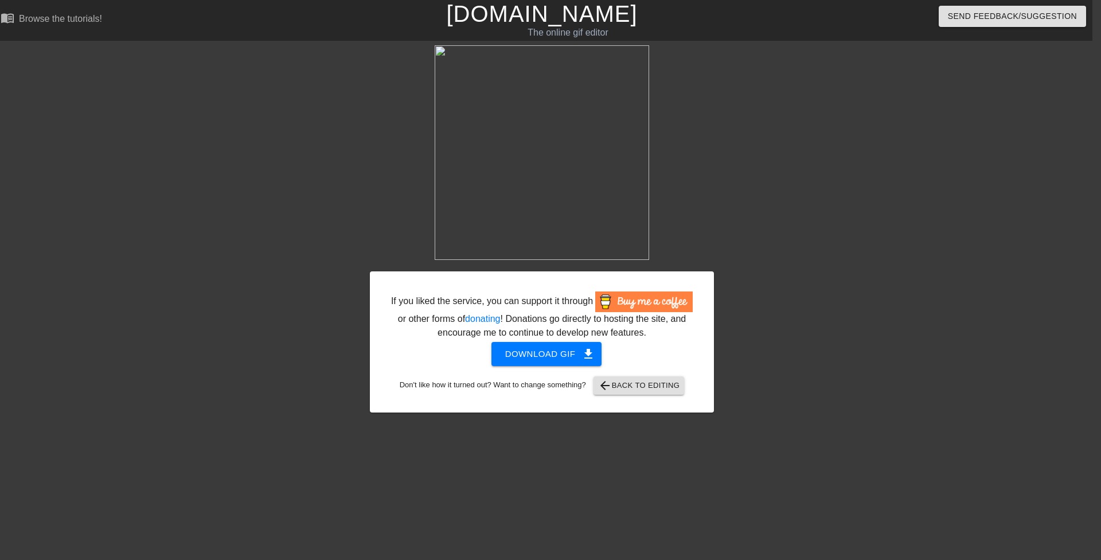
drag, startPoint x: 524, startPoint y: 108, endPoint x: 666, endPoint y: 26, distance: 163.6
click at [666, 26] on div "The online gif editor" at bounding box center [568, 33] width 408 height 14
